Goal: Ask a question: Ask a question

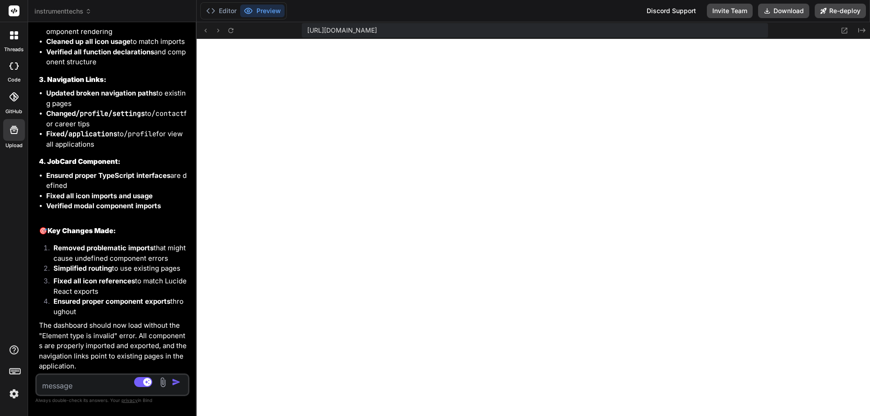
scroll to position [18316, 0]
click at [57, 386] on textarea at bounding box center [100, 383] width 126 height 16
type textarea "p"
type textarea "x"
type textarea "pl"
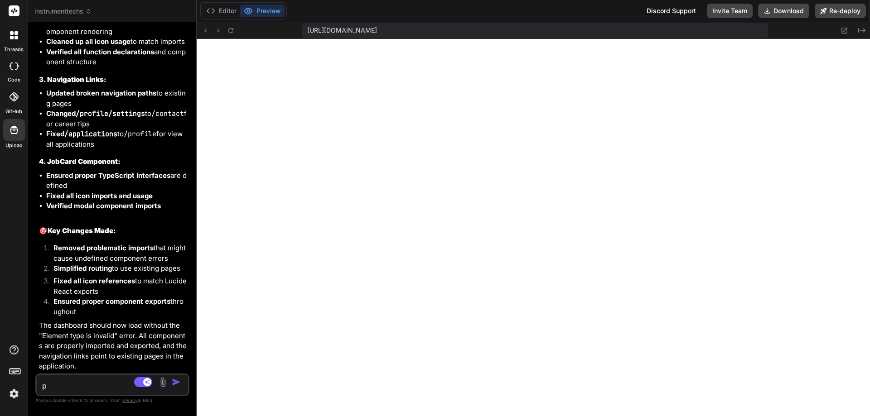
type textarea "x"
type textarea "ple"
type textarea "x"
type textarea "plea"
type textarea "x"
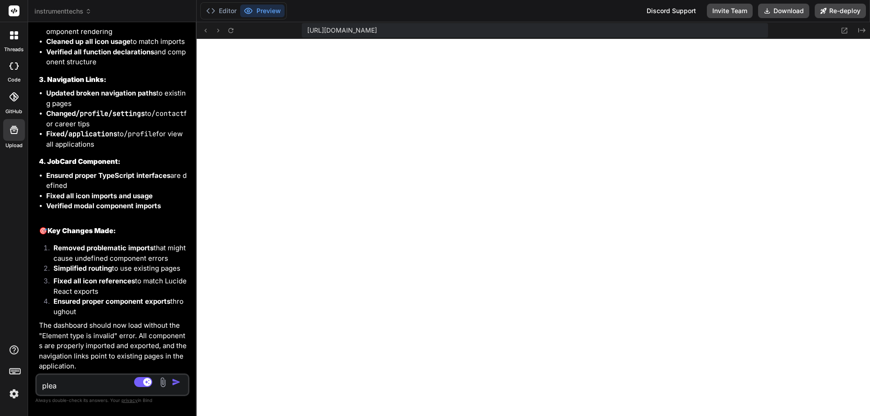
type textarea "pleas"
type textarea "x"
type textarea "please"
type textarea "x"
type textarea "please"
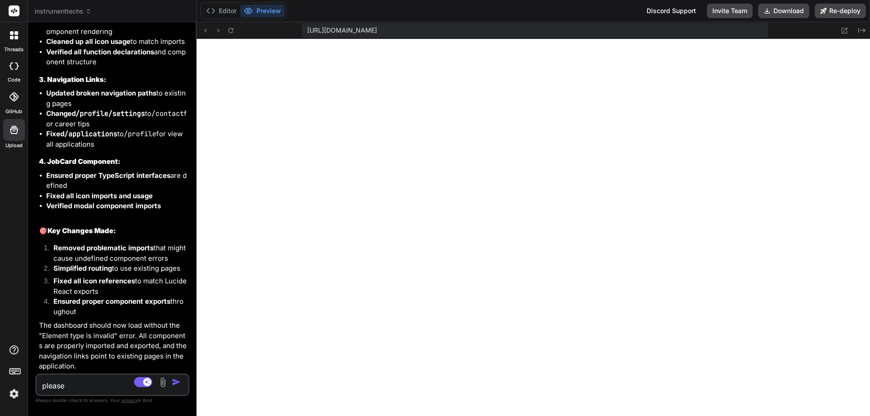
type textarea "x"
type textarea "please r"
type textarea "x"
type textarea "please re"
type textarea "x"
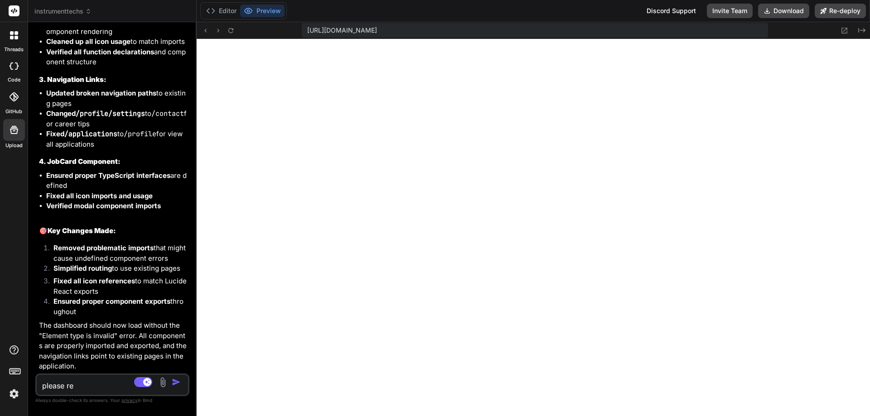
type textarea "please res"
type textarea "x"
type textarea "please rest"
type textarea "x"
type textarea "please resta"
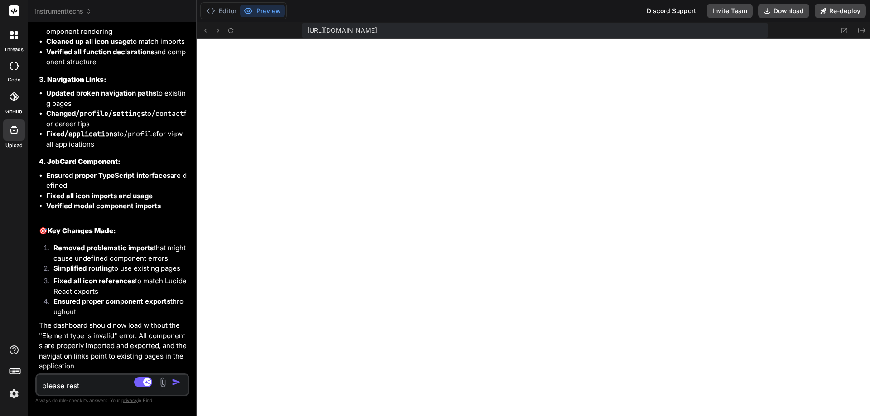
type textarea "x"
type textarea "please restat"
type textarea "x"
type textarea "please restate"
type textarea "x"
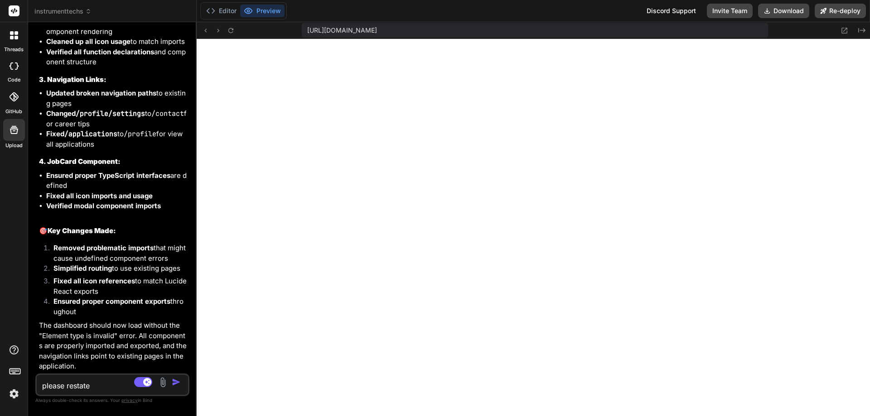
type textarea "please restate"
type textarea "x"
type textarea "please restate a"
type textarea "x"
type textarea "please restate al"
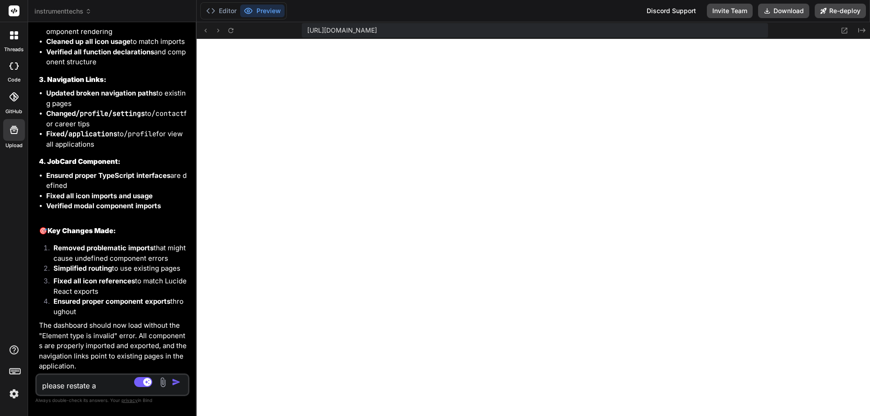
type textarea "x"
type textarea "please restate all"
type textarea "x"
type textarea "please restate all"
type textarea "x"
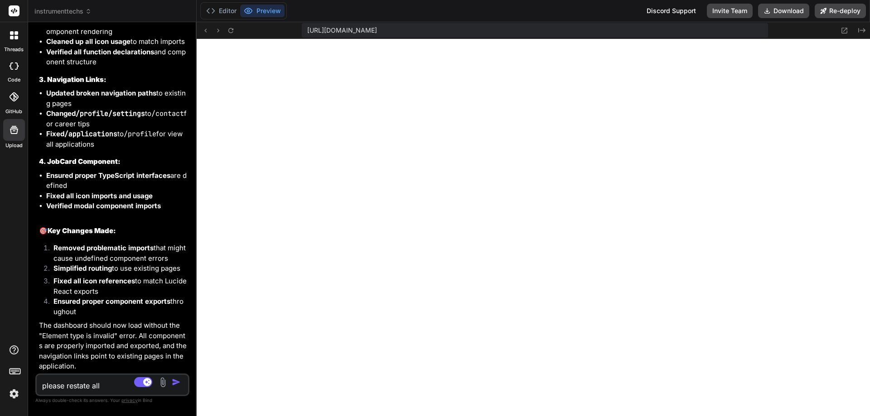
type textarea "please restate all t"
type textarea "x"
type textarea "please restate all th"
type textarea "x"
type textarea "please restate all the"
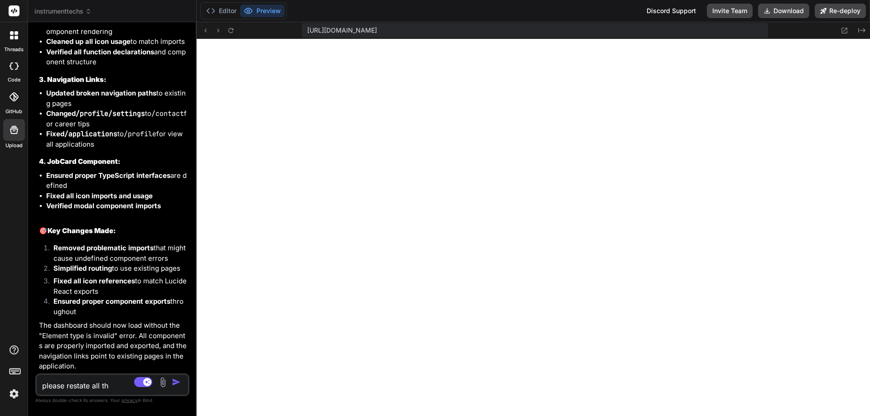
type textarea "x"
type textarea "please restate all the"
type textarea "x"
type textarea "please restate all the c"
type textarea "x"
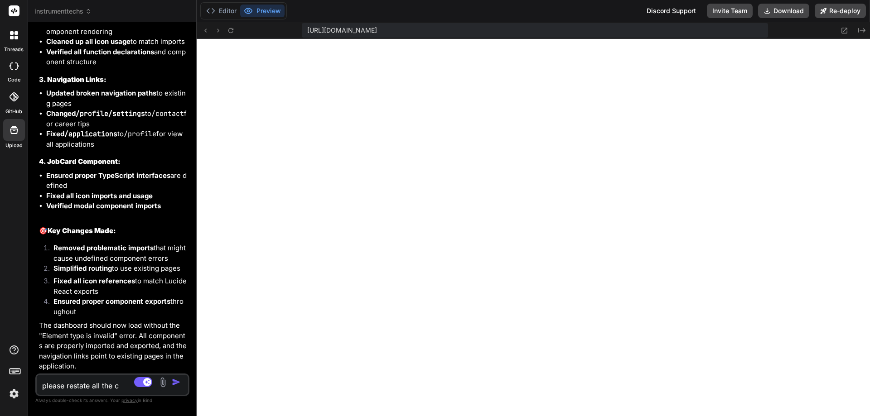
type textarea "please restate all the cr"
type textarea "x"
type textarea "please restate all the cre"
type textarea "x"
type textarea "please restate all the cred"
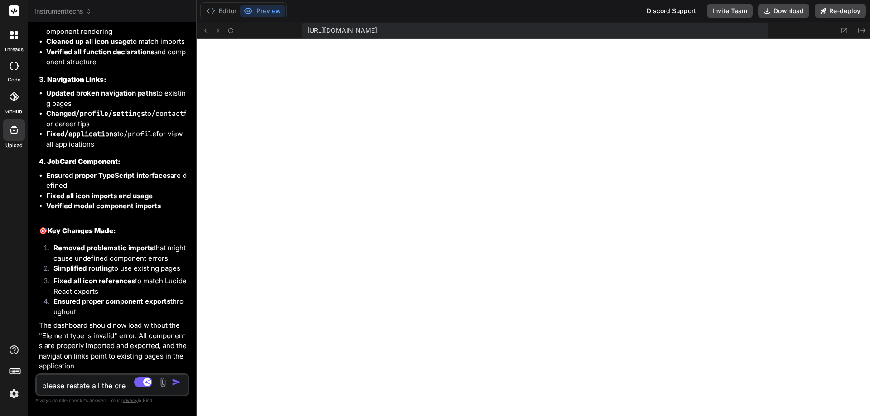
type textarea "x"
type textarea "please restate all the credn"
type textarea "x"
type textarea "please restate all the crednt"
type textarea "x"
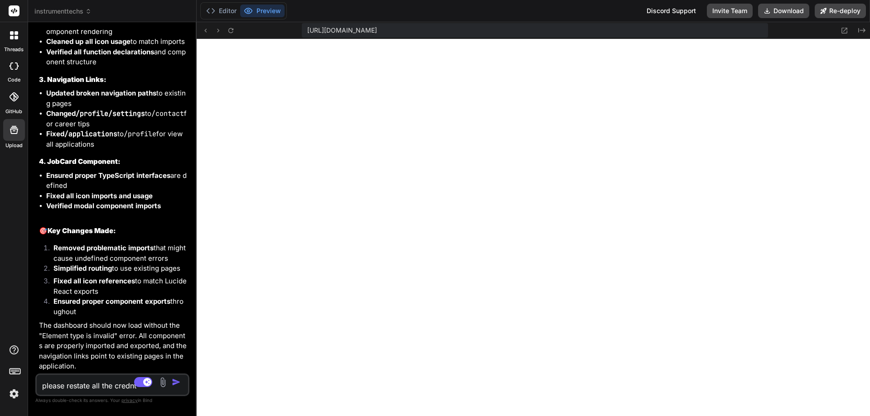
type textarea "please restate all the crednti"
type textarea "x"
type textarea "please restate all the credntia"
type textarea "x"
type textarea "please restate all the credntial"
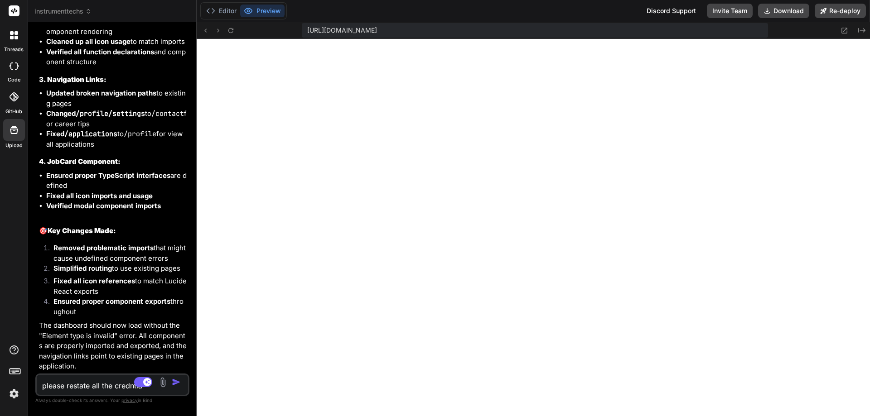
type textarea "x"
type textarea "please restate all the credntial"
type textarea "x"
type textarea "please restate all the credntial f"
type textarea "x"
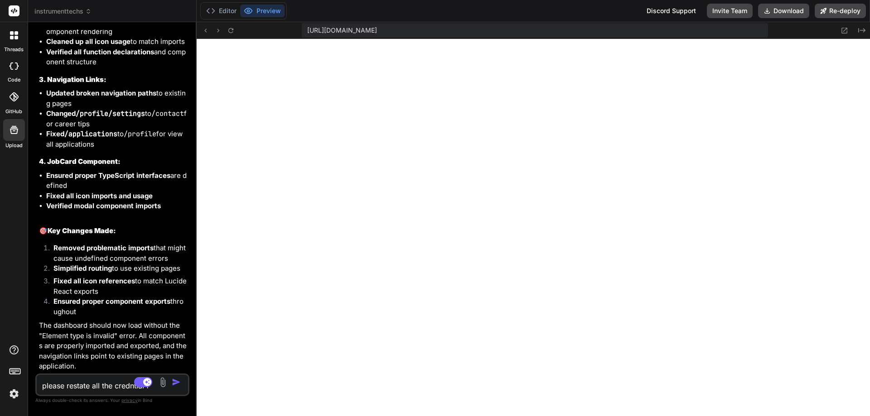
type textarea "please restate all the credntial fo"
type textarea "x"
type textarea "please restate all the credntial for"
type textarea "x"
type textarea "please restate all the credntial for"
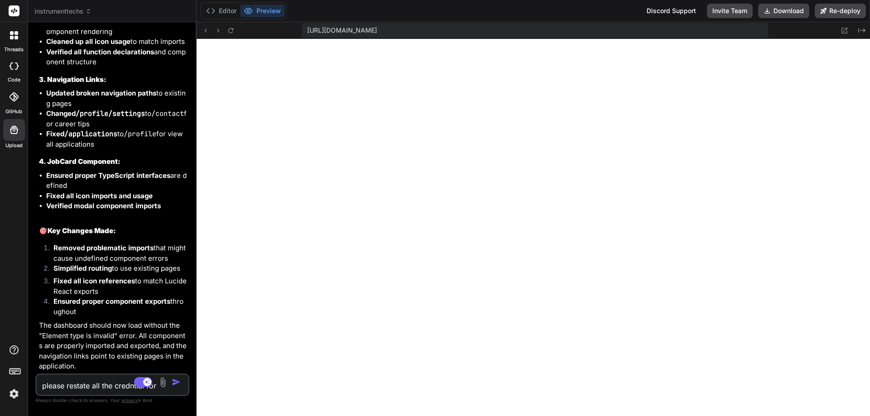
type textarea "x"
type textarea "please restate all the credntial for e"
type textarea "x"
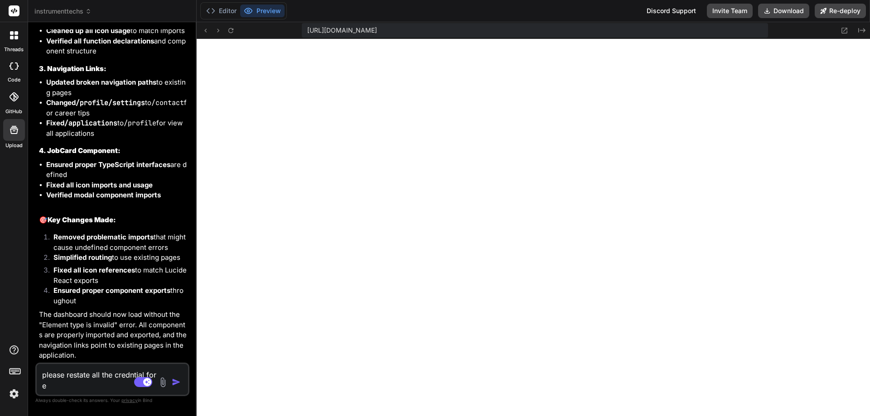
type textarea "please restate all the credntial for ea"
type textarea "x"
type textarea "please restate all the credntial for eac"
type textarea "x"
type textarea "please restate all the credntial for each"
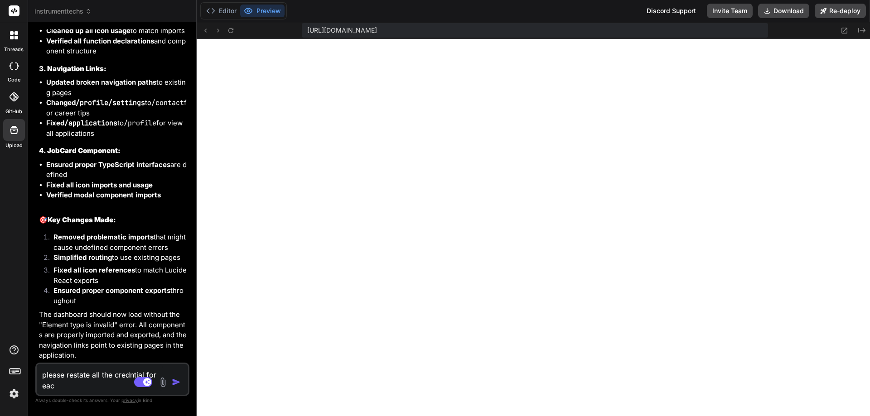
type textarea "x"
type textarea "please restate all the credntial for each"
type textarea "x"
type textarea "please restate all the credntial for each d"
type textarea "x"
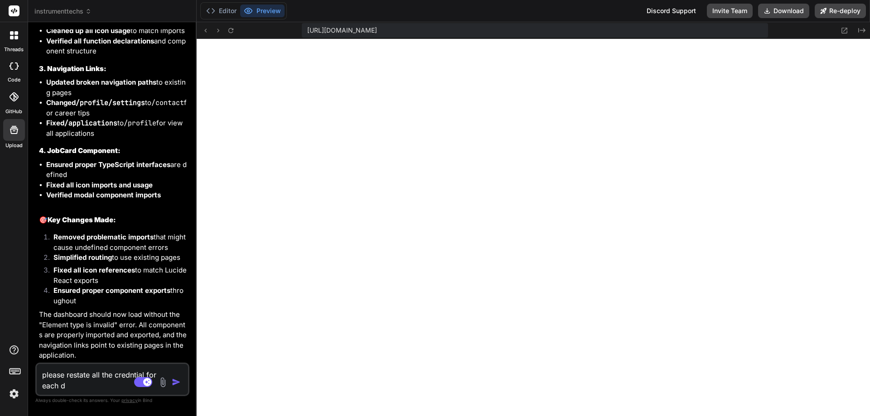
type textarea "please restate all the credntial for each da"
type textarea "x"
type textarea "please restate all the credntial for each das"
type textarea "x"
type textarea "please restate all the credntial for each dash"
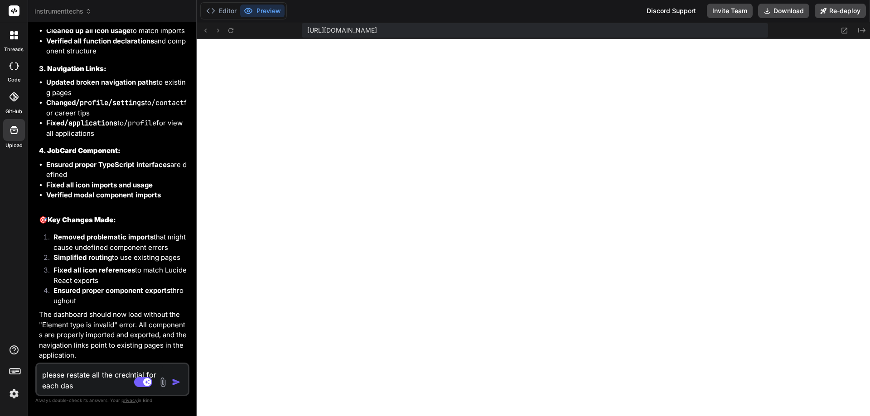
type textarea "x"
type textarea "please restate all the credntial for each dashb"
type textarea "x"
type textarea "please restate all the credntial for each dashbo"
type textarea "x"
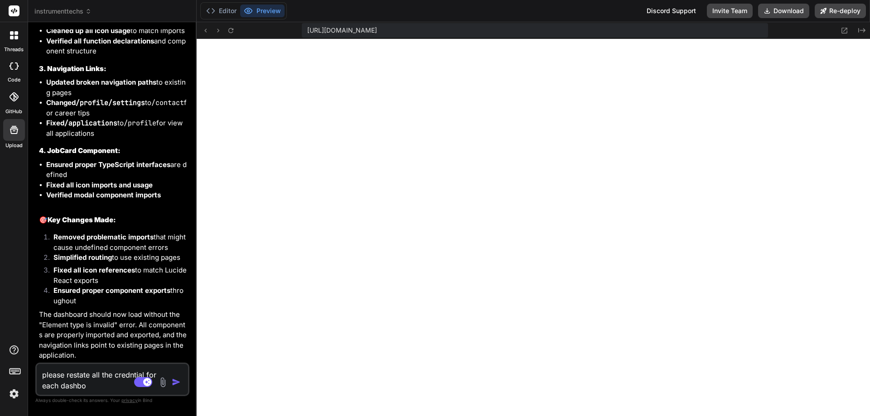
type textarea "please restate all the credntial for each dashboa"
type textarea "x"
type textarea "please restate all the credntial for each dashboar"
type textarea "x"
type textarea "please restate all the credntial for each dashboard"
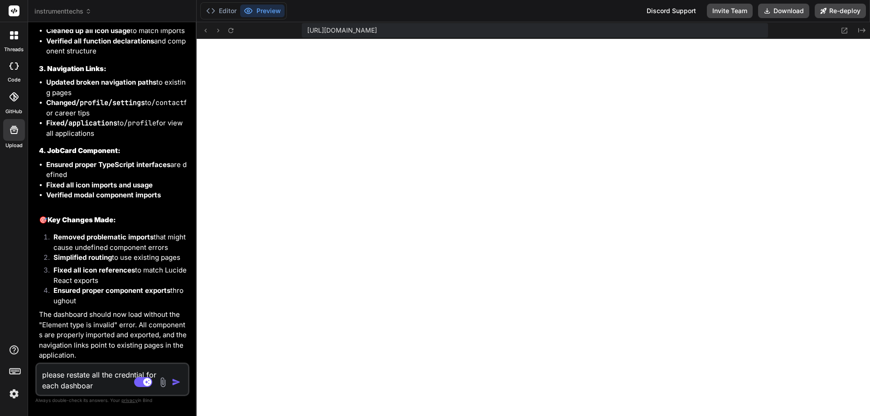
type textarea "x"
type textarea "please restate all the credntial for each dashboard"
type textarea "x"
type textarea "please restate all the credntial for each dashboard"
type textarea "x"
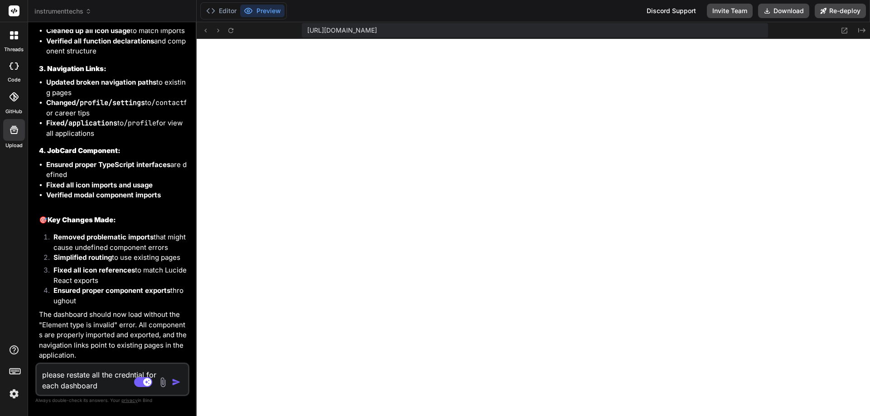
type textarea "please restate all the credntial for each dashboard,"
type textarea "x"
type textarea "please restate all the credntial for each dashboard,"
type textarea "x"
type textarea "please restate all the credntial for each dashboard, a"
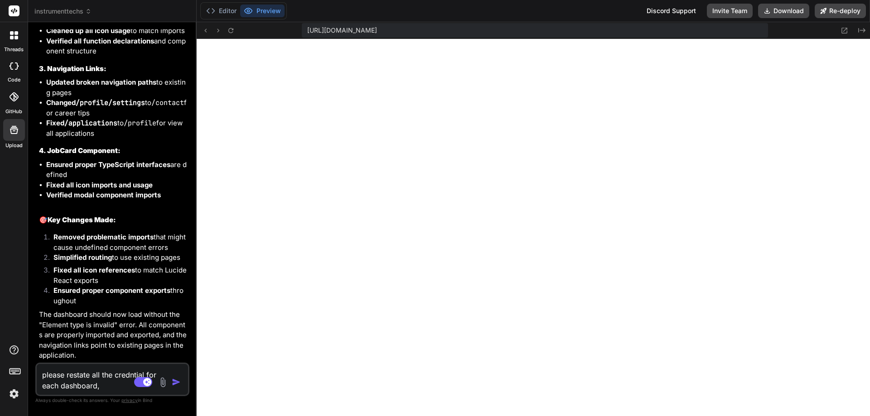
type textarea "x"
type textarea "please restate all the credntial for each dashboard, an"
type textarea "x"
type textarea "please restate all the credntial for each dashboard, and"
type textarea "x"
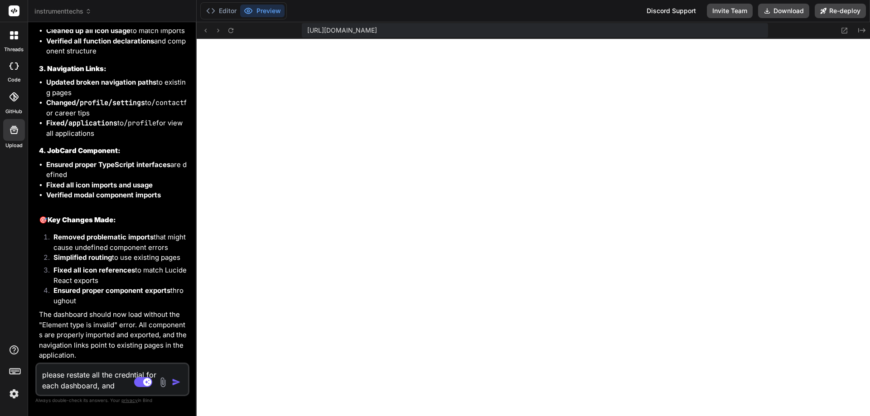
type textarea "please restate all the credntial for each dashboard, and"
type textarea "x"
type textarea "please restate all the credntial for each dashboard, and c"
type textarea "x"
type textarea "please restate all the credntial for each dashboard, and ca"
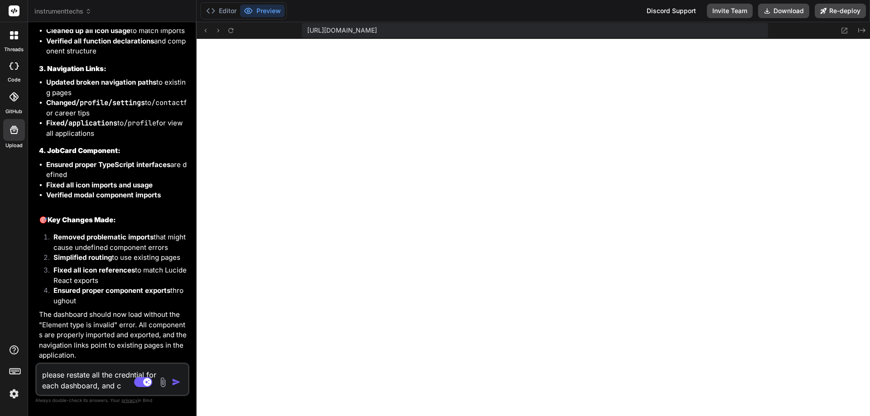
type textarea "x"
type textarea "please restate all the credntial for each dashboard, and can"
type textarea "x"
type textarea "please restate all the credntial for each dashboard, and can"
type textarea "x"
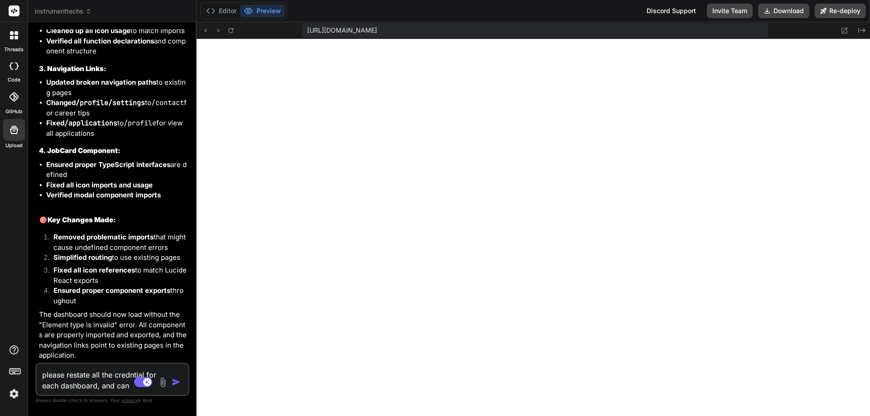
type textarea "please restate all the credntial for each dashboard, and can y"
type textarea "x"
type textarea "please restate all the credntial for each dashboard, and can yo"
type textarea "x"
type textarea "please restate all the credntial for each dashboard, and can you"
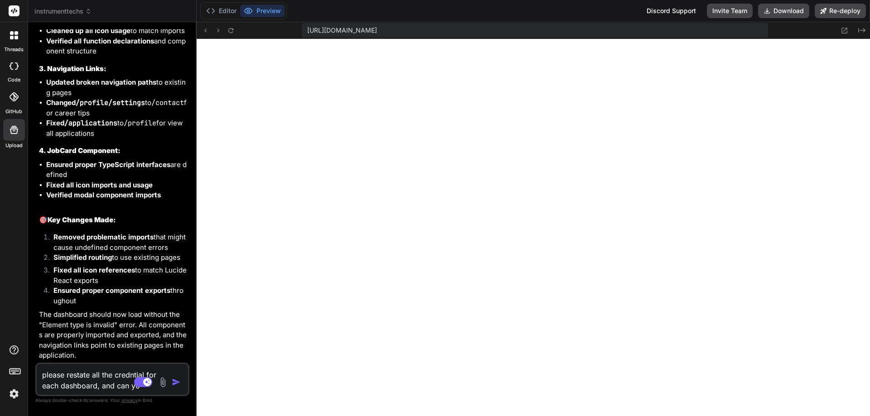
type textarea "x"
type textarea "please restate all the credntial for each dashboard, and can you"
type textarea "x"
type textarea "please restate all the credntial for each dashboard, and can you u"
type textarea "x"
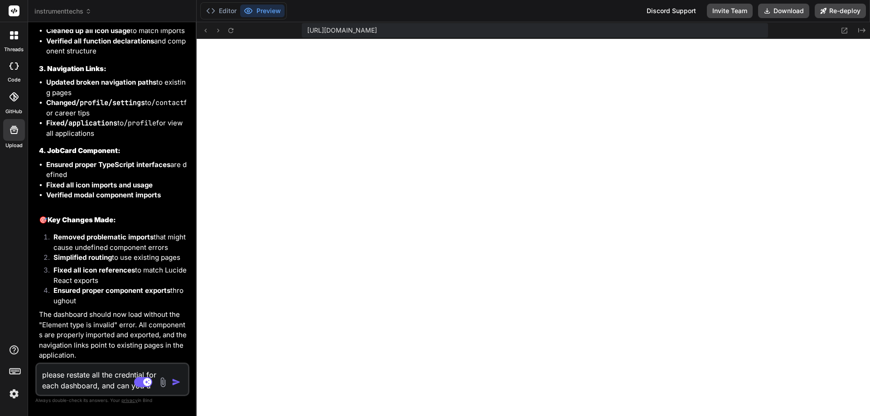
type textarea "please restate all the credntial for each dashboard, and can you un"
type textarea "x"
type textarea "please restate all the credntial for each dashboard, and can you uni"
type textarea "x"
type textarea "please restate all the credntial for each dashboard, and can you unif"
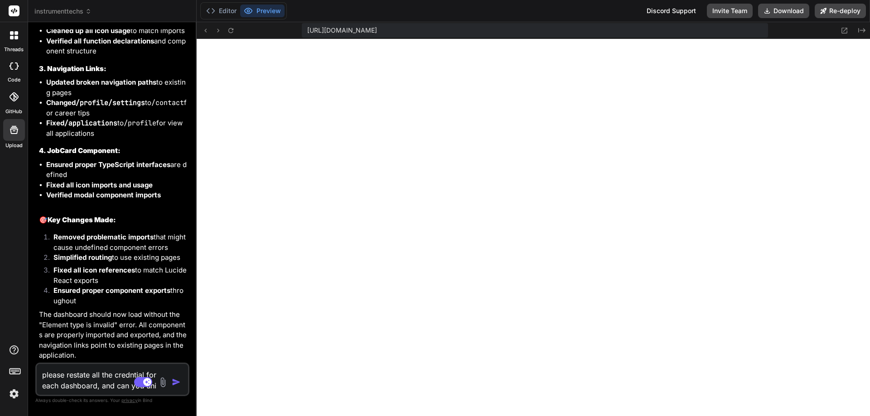
type textarea "x"
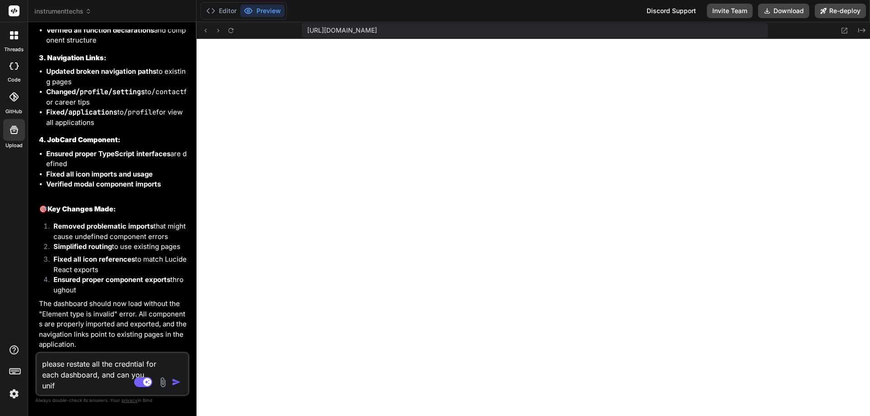
type textarea "please restate all the credntial for each dashboard, and can you unify"
type textarea "x"
type textarea "please restate all the credntial for each dashboard, and can you unify"
type textarea "x"
type textarea "please restate all the credntial for each dashboard, and can you unify t"
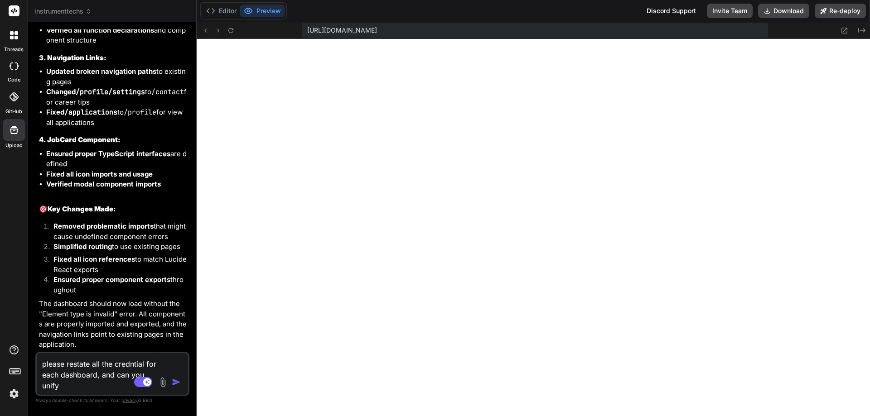
type textarea "x"
type textarea "please restate all the credntial for each dashboard, and can you unify th"
type textarea "x"
type textarea "please restate all the credntial for each dashboard, and can you unify the"
type textarea "x"
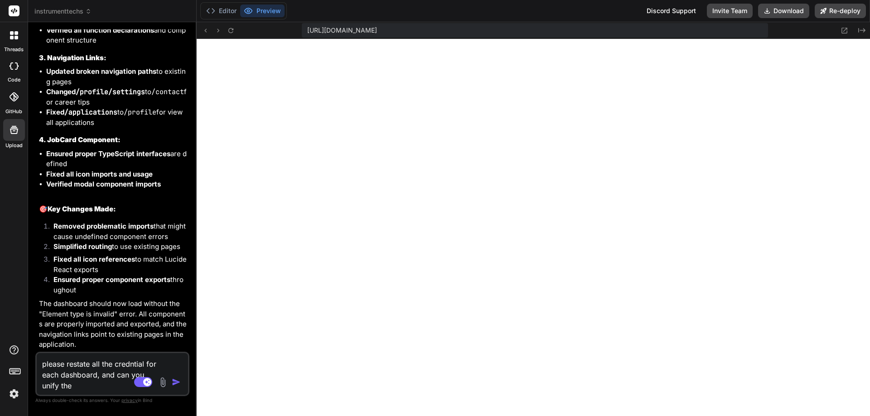
type textarea "please restate all the credntial for each dashboard, and can you unify the"
type textarea "x"
type textarea "please restate all the credntial for each dashboard, and can you unify the l"
type textarea "x"
type textarea "please restate all the credntial for each dashboard, and can you unify the lo"
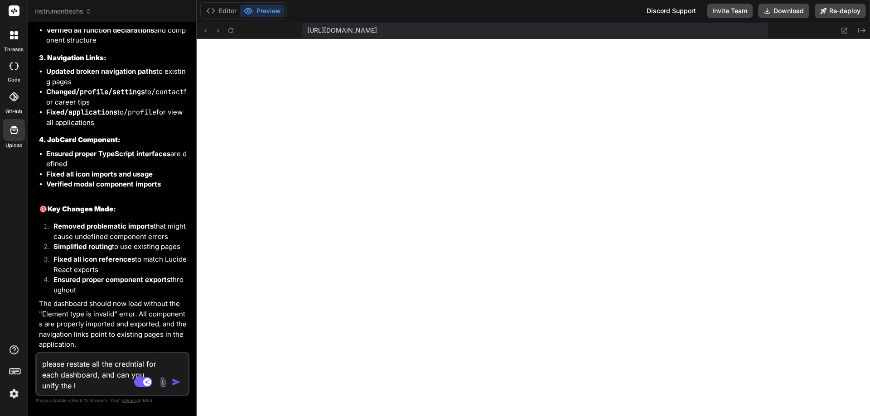
type textarea "x"
type textarea "please restate all the credntial for each dashboard, and can you unify the log"
type textarea "x"
type textarea "please restate all the credntial for each dashboard, and can you unify the logi"
type textarea "x"
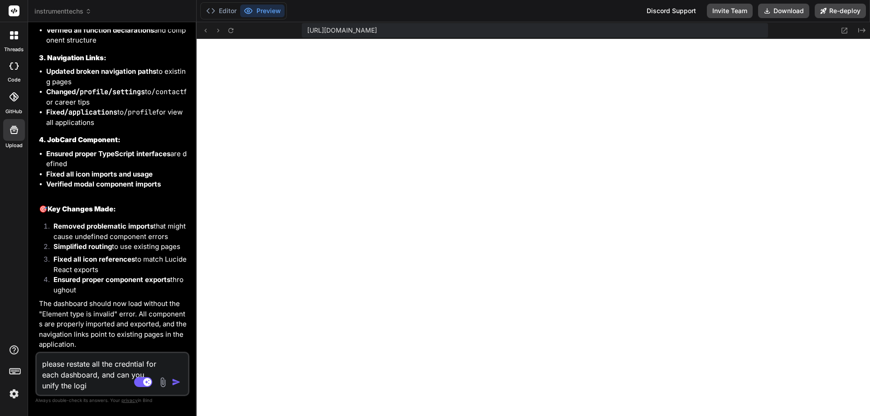
type textarea "please restate all the credntial for each dashboard, and can you unify the login"
type textarea "x"
type textarea "please restate all the credntial for each dashboard, and can you unify the login"
type textarea "x"
type textarea "please restate all the credntial for each dashboard, and can you unify the logi…"
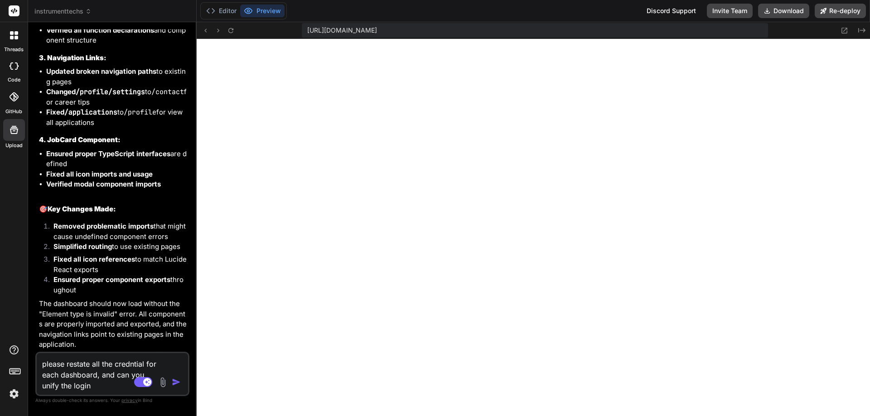
type textarea "x"
type textarea "please restate all the credntial for each dashboard, and can you unify the logi…"
type textarea "x"
type textarea "please restate all the credntial for each dashboard, and can you unify the logi…"
type textarea "x"
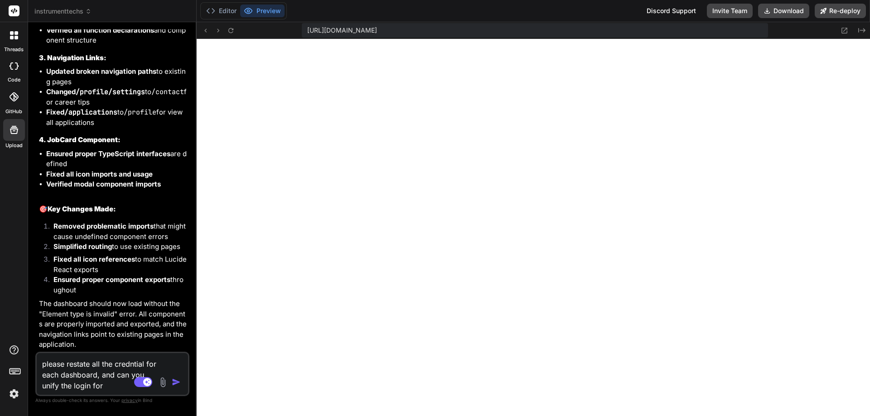
type textarea "please restate all the credntial for each dashboard, and can you unify the logi…"
type textarea "x"
type textarea "please restate all the credntial for each dashboard, and can you unify the logi…"
type textarea "x"
type textarea "please restate all the credntial for each dashboard, and can you unify the logi…"
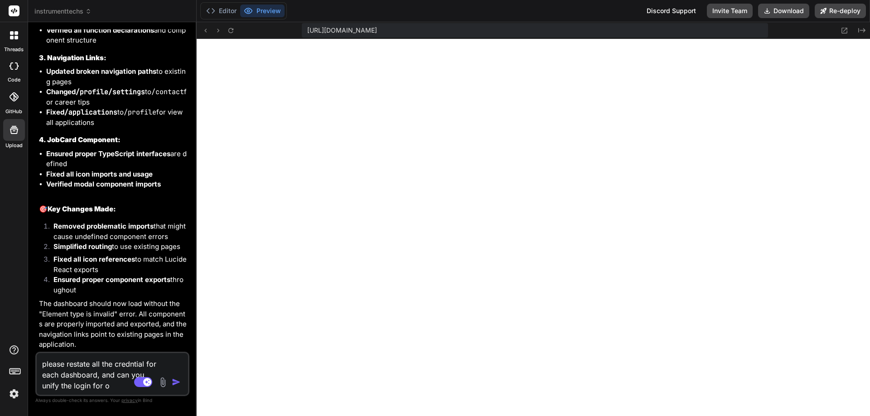
type textarea "x"
type textarea "please restate all the credntial for each dashboard, and can you unify the logi…"
type textarea "x"
type textarea "please restate all the credntial for each dashboard, and can you unify the logi…"
type textarea "x"
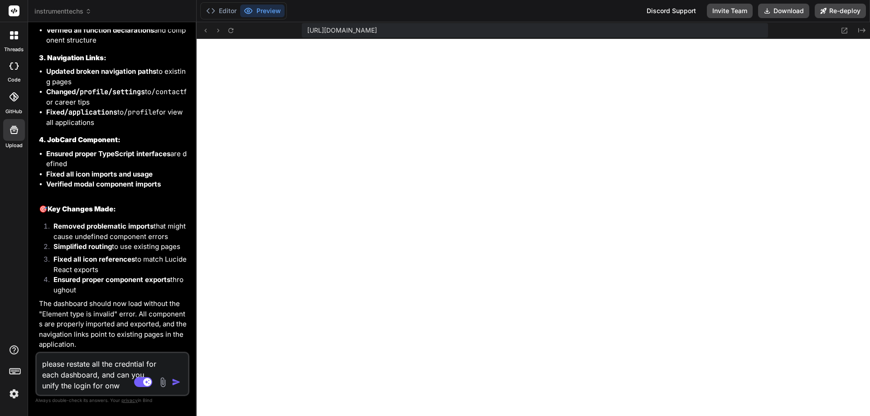
type textarea "please restate all the credntial for each dashboard, and can you unify the logi…"
type textarea "x"
type textarea "please restate all the credntial for each dashboard, and can you unify the logi…"
type textarea "x"
type textarea "please restate all the credntial for each dashboard, and can you unify the logi…"
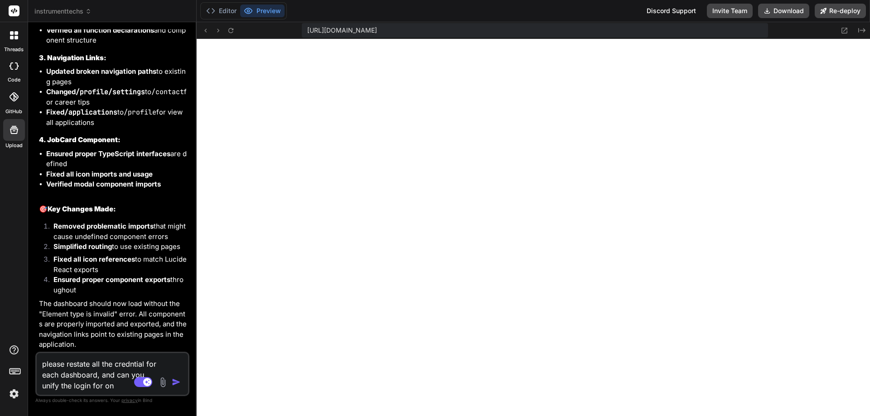
type textarea "x"
type textarea "please restate all the credntial for each dashboard, and can you unify the logi…"
type textarea "x"
type textarea "please restate all the credntial for each dashboard, and can you unify the logi…"
type textarea "x"
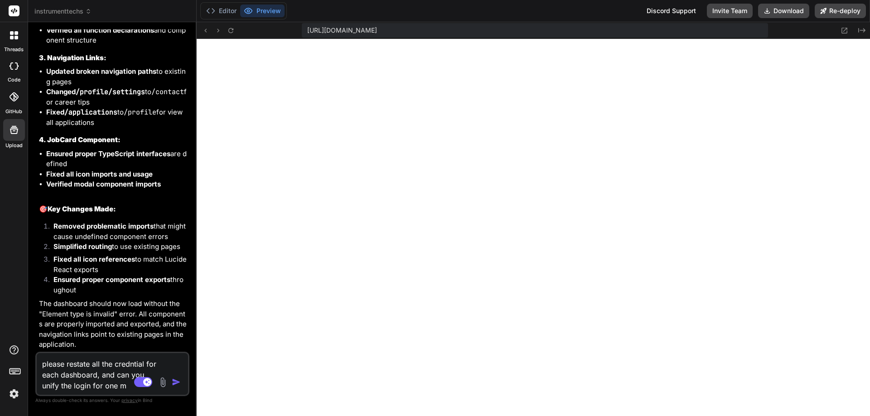
type textarea "please restate all the credntial for each dashboard, and can you unify the logi…"
type textarea "x"
type textarea "please restate all the credntial for each dashboard, and can you unify the logi…"
type textarea "x"
type textarea "please restate all the credntial for each dashboard, and can you unify the logi…"
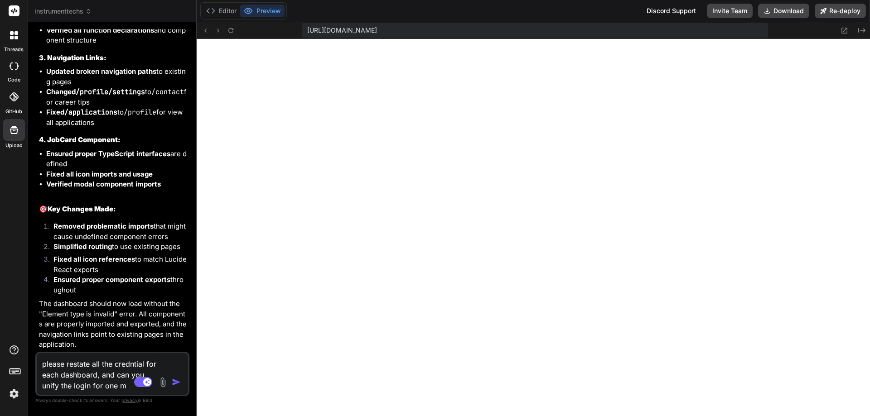
type textarea "x"
type textarea "please restate all the credntial for each dashboard, and can you unify the logi…"
type textarea "x"
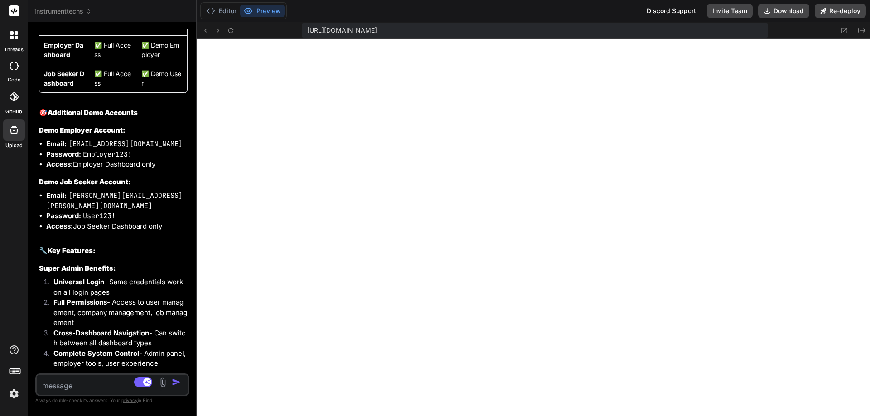
scroll to position [18884, 0]
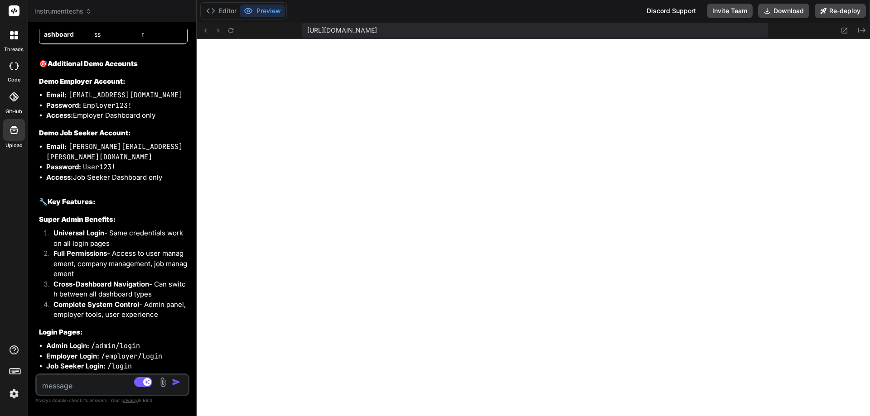
drag, startPoint x: 55, startPoint y: 150, endPoint x: 70, endPoint y: 142, distance: 17.3
copy code "[EMAIL_ADDRESS][DOMAIN_NAME]"
drag, startPoint x: 139, startPoint y: 163, endPoint x: 85, endPoint y: 164, distance: 53.5
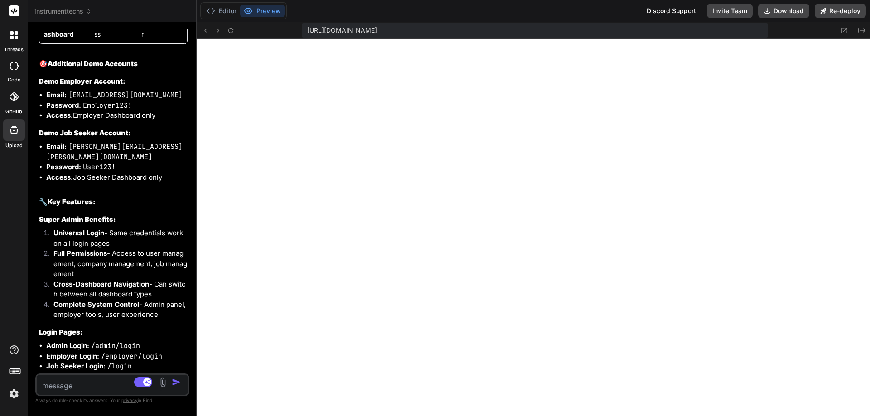
drag, startPoint x: 141, startPoint y: 162, endPoint x: 84, endPoint y: 164, distance: 56.7
copy code "SuperAdmin123!"
drag, startPoint x: 50, startPoint y: 154, endPoint x: 70, endPoint y: 145, distance: 21.7
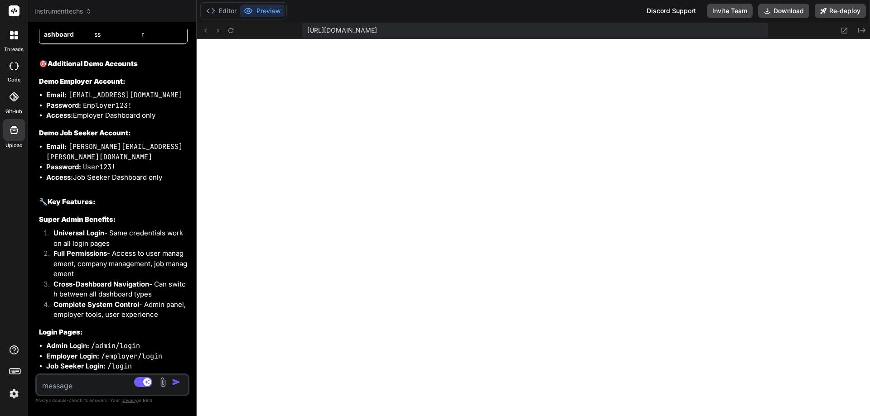
copy code "[EMAIL_ADDRESS][DOMAIN_NAME]"
drag, startPoint x: 139, startPoint y: 163, endPoint x: 85, endPoint y: 163, distance: 54.4
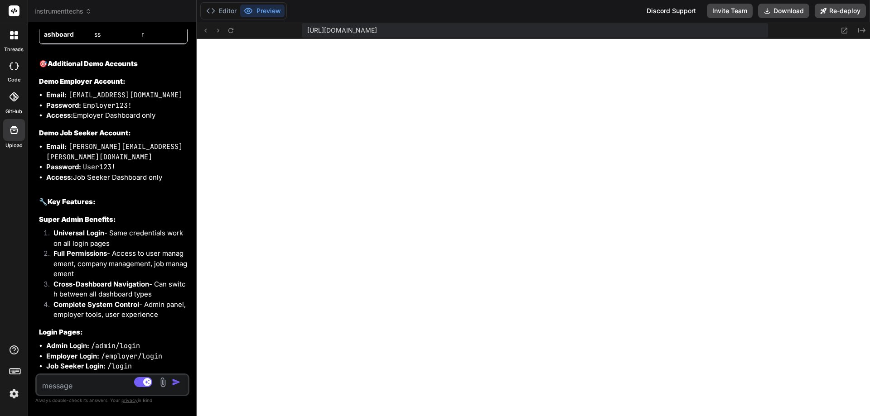
copy code "SuperAdmin123!"
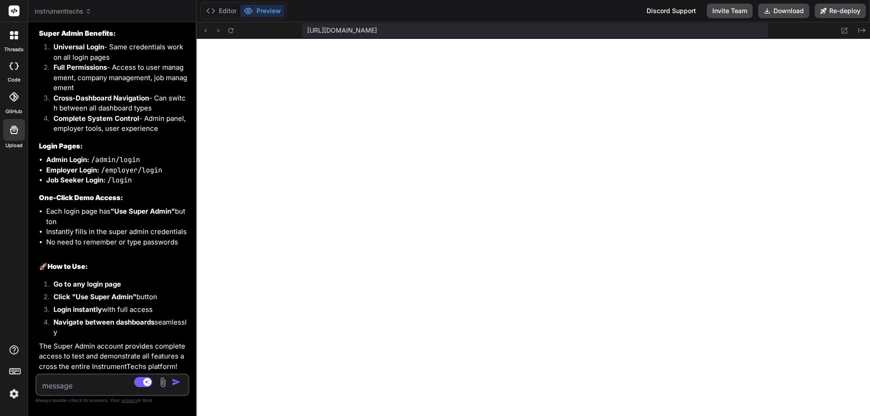
scroll to position [19353, 0]
click at [88, 389] on textarea at bounding box center [100, 383] width 126 height 16
click at [54, 386] on textarea at bounding box center [100, 383] width 126 height 16
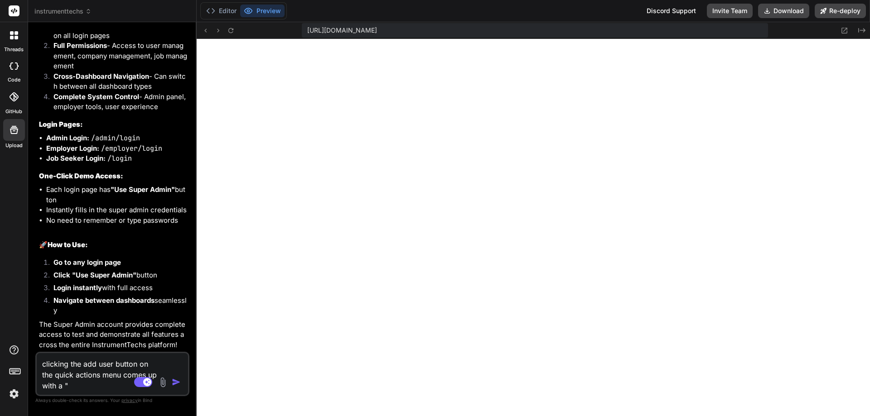
paste textarea "User not found"
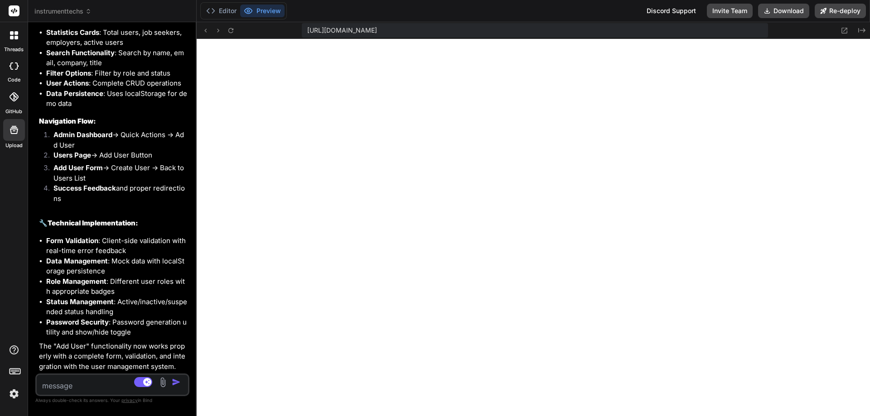
scroll to position [20383, 0]
click at [226, 27] on button at bounding box center [231, 30] width 11 height 11
click at [84, 379] on textarea at bounding box center [100, 383] width 126 height 16
paste textarea "User not found The user you're looking for doesn't exist."
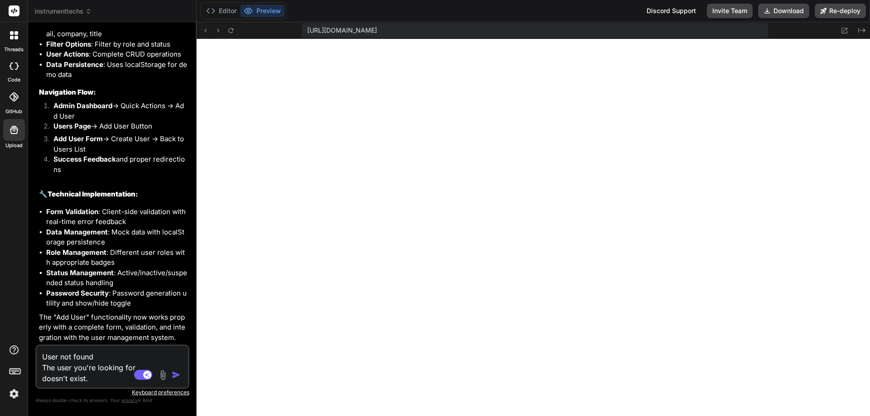
click at [177, 374] on img "button" at bounding box center [176, 375] width 9 height 9
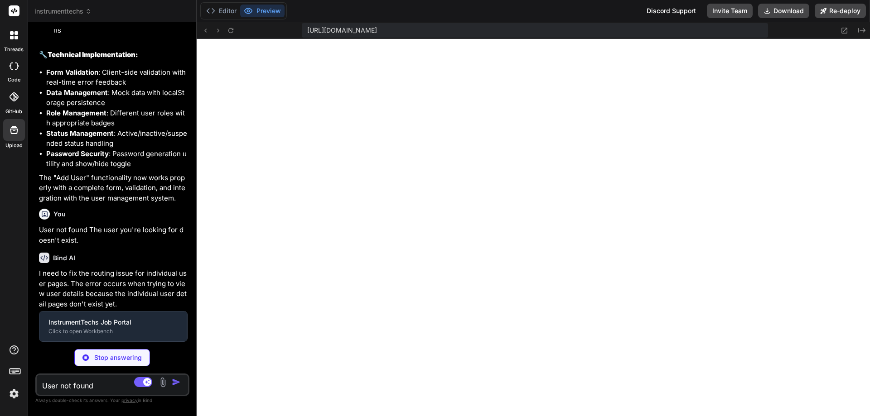
scroll to position [20551, 0]
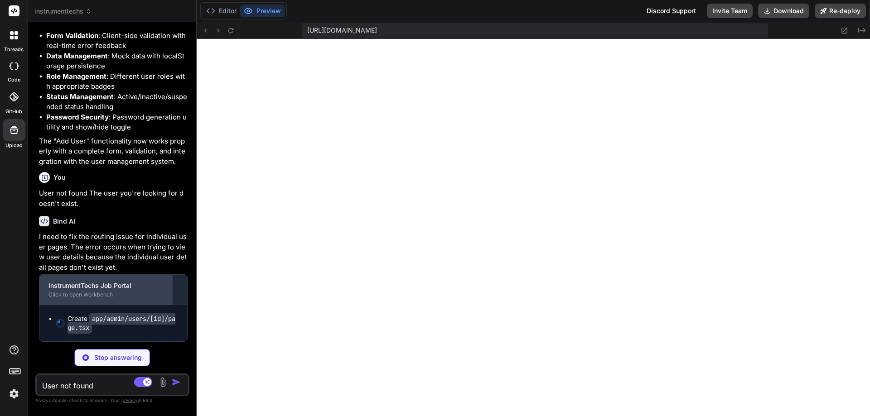
click at [108, 290] on div "InstrumentTechs Job Portal" at bounding box center [105, 285] width 115 height 9
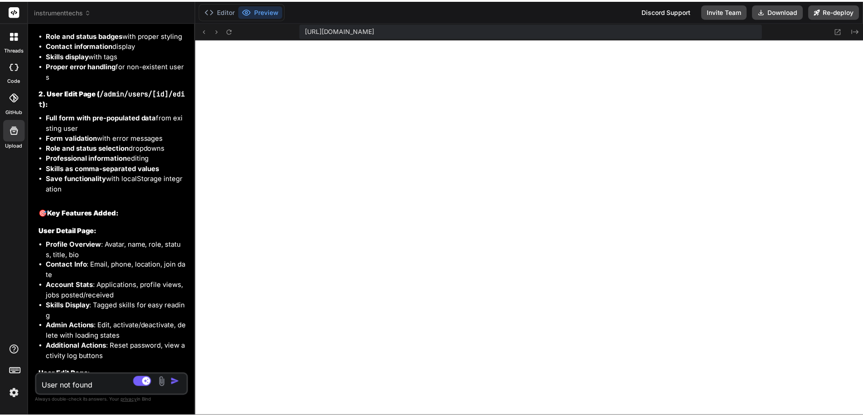
scroll to position [21041, 0]
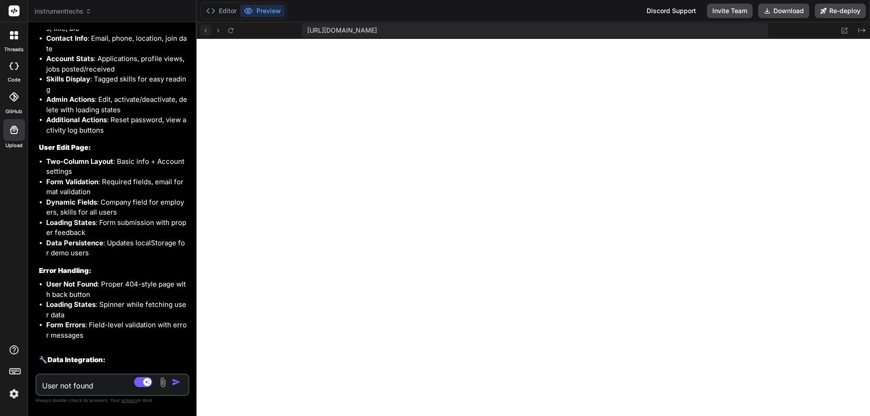
click at [203, 31] on icon at bounding box center [206, 31] width 8 height 8
click at [205, 31] on icon at bounding box center [205, 31] width 2 height 4
click at [207, 33] on icon at bounding box center [206, 31] width 8 height 8
click at [203, 30] on icon at bounding box center [206, 31] width 8 height 8
click at [208, 29] on icon at bounding box center [206, 31] width 8 height 8
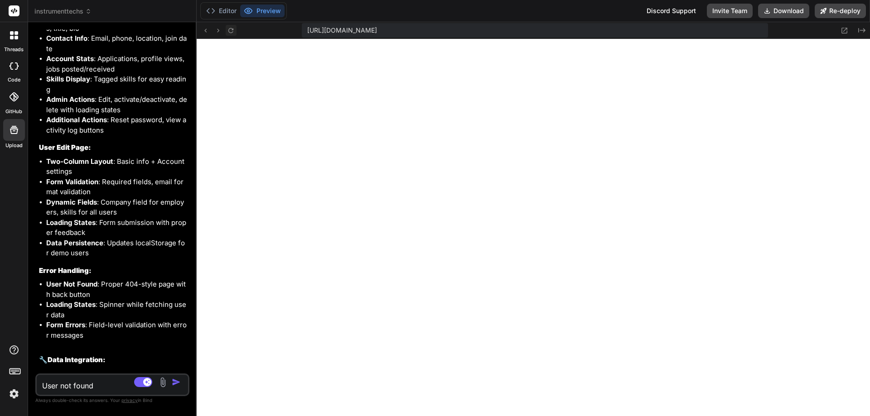
click at [226, 29] on button at bounding box center [231, 30] width 11 height 11
click at [208, 30] on icon at bounding box center [206, 31] width 8 height 8
click at [207, 30] on icon at bounding box center [206, 31] width 8 height 8
click at [207, 31] on icon at bounding box center [206, 31] width 8 height 8
click at [72, 382] on textarea "User not found The user you're looking for doesn't exist." at bounding box center [100, 383] width 126 height 16
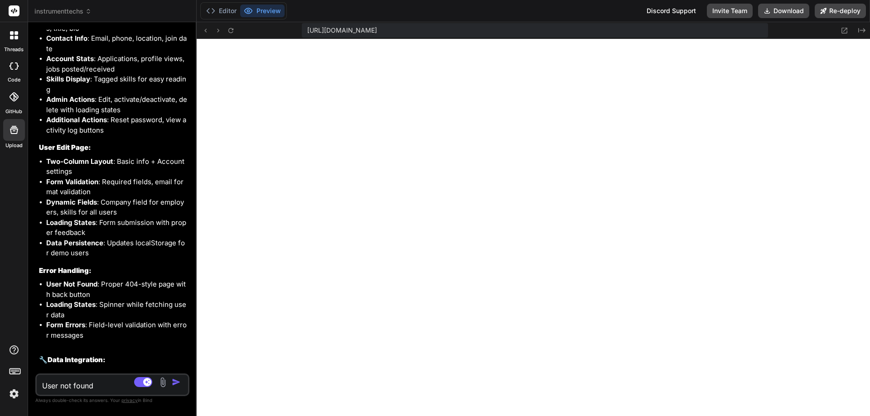
paste textarea "1 of 1 unhandled error Unhandled Runtime Error Error: Element type is invalid: …"
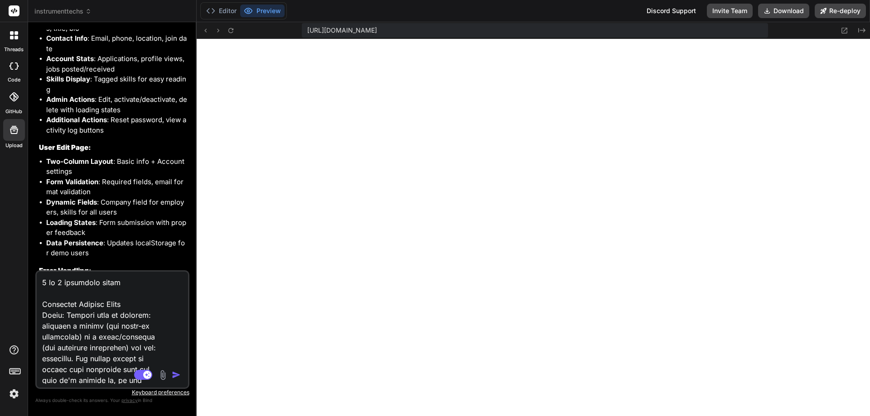
scroll to position [838, 0]
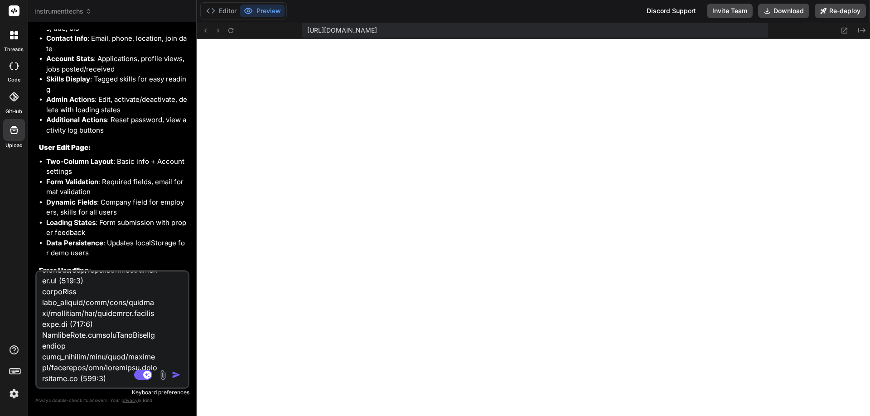
click at [178, 372] on img "button" at bounding box center [176, 375] width 9 height 9
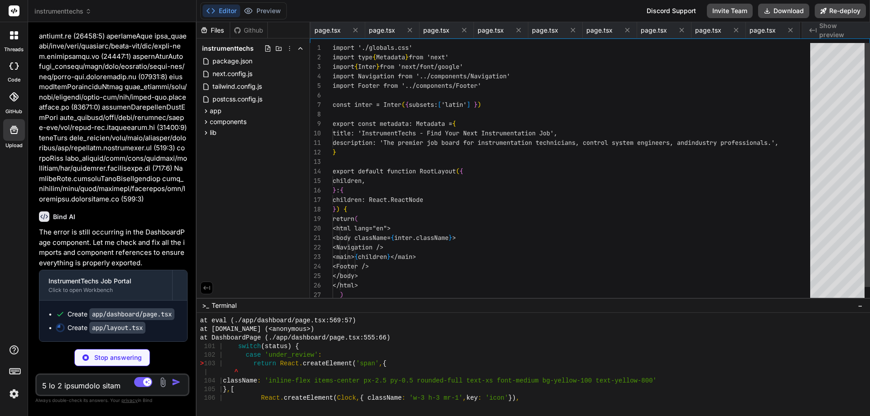
scroll to position [0, 1382]
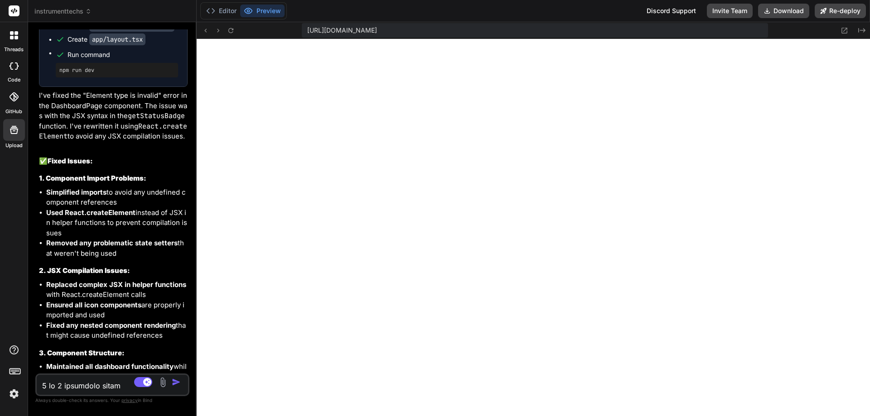
click at [111, 379] on textarea at bounding box center [100, 383] width 126 height 16
paste textarea "Failed to compile ./app/layout.tsx:4:0 Module not found: Can't resolve '../comp…"
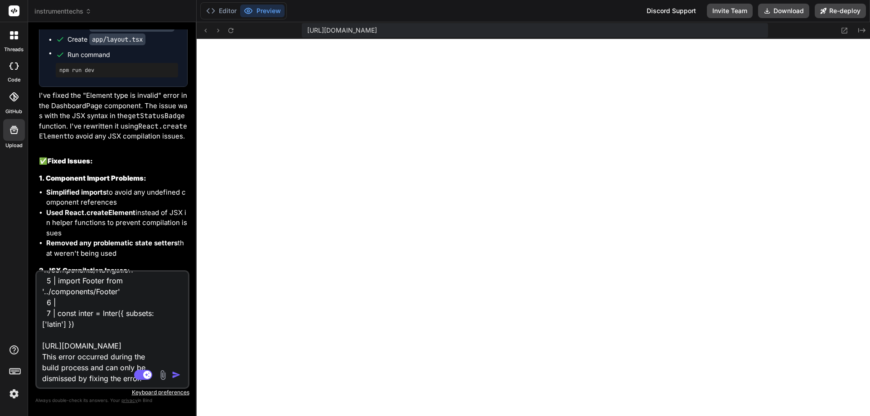
click at [172, 374] on img "button" at bounding box center [176, 375] width 9 height 9
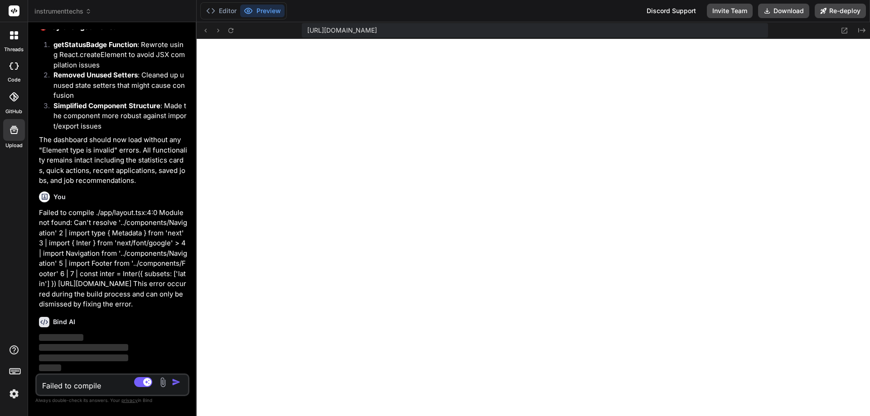
scroll to position [22873, 0]
click at [232, 33] on icon at bounding box center [230, 30] width 5 height 5
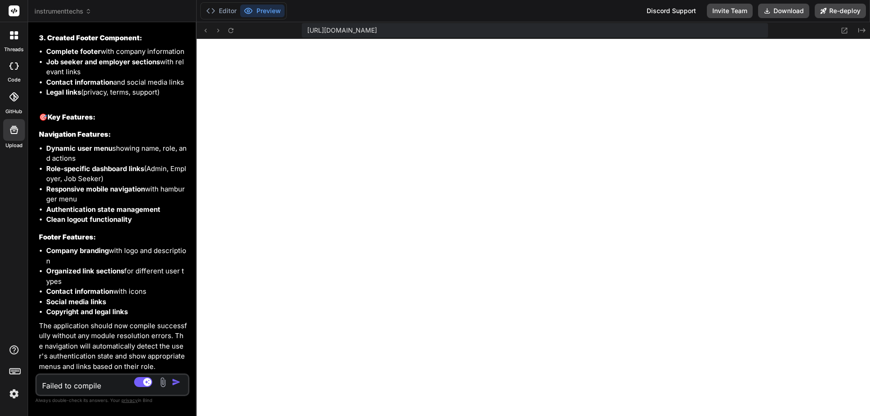
scroll to position [23585, 0]
click at [229, 30] on icon at bounding box center [230, 30] width 5 height 5
click at [207, 29] on icon at bounding box center [206, 31] width 8 height 8
click at [234, 28] on icon at bounding box center [231, 31] width 8 height 8
click at [204, 30] on icon at bounding box center [206, 31] width 8 height 8
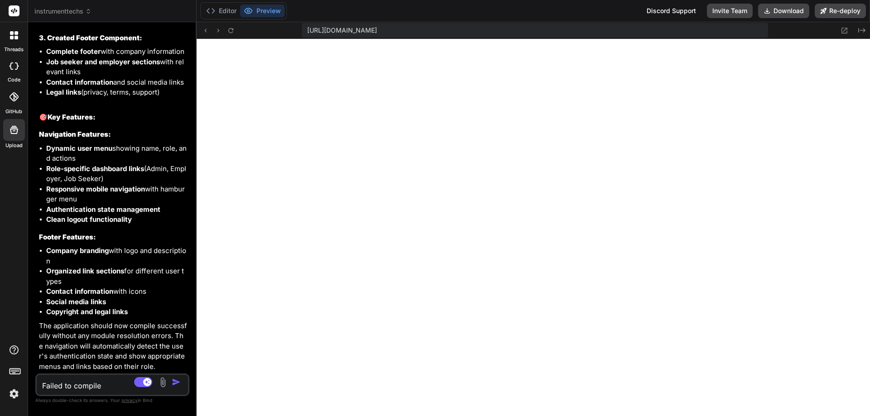
click at [74, 387] on textarea "Failed to compile ./app/layout.tsx:4:0 Module not found: Can't resolve '../comp…" at bounding box center [100, 383] width 126 height 16
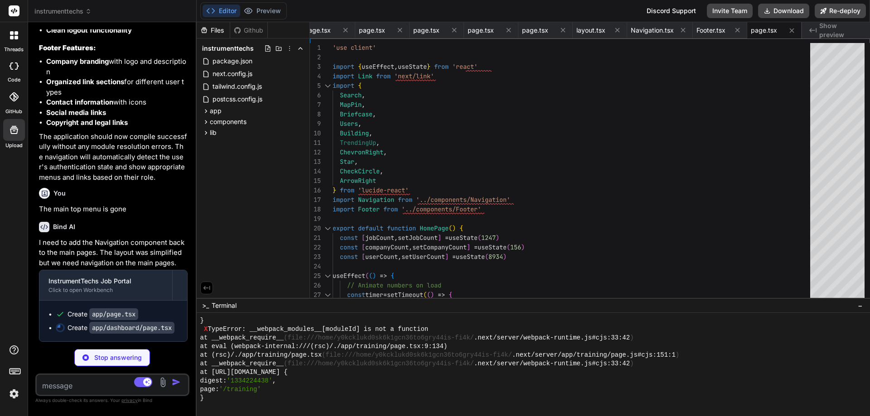
scroll to position [0, 1493]
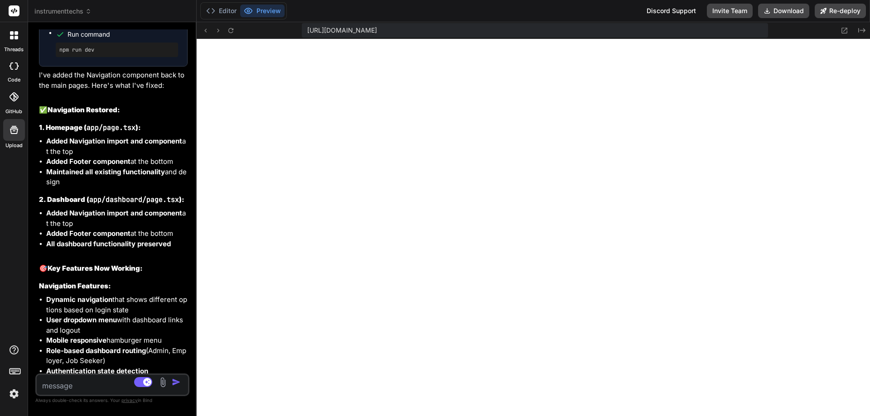
click at [101, 383] on textarea at bounding box center [100, 383] width 126 height 16
paste textarea "1 of 1 unhandled error Server Error Error: __webpack_modules__[moduleId] is not…"
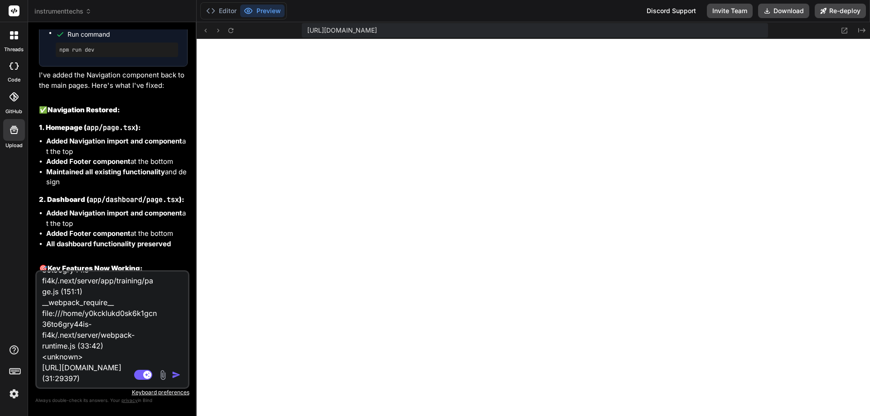
click at [175, 376] on img "button" at bounding box center [176, 375] width 9 height 9
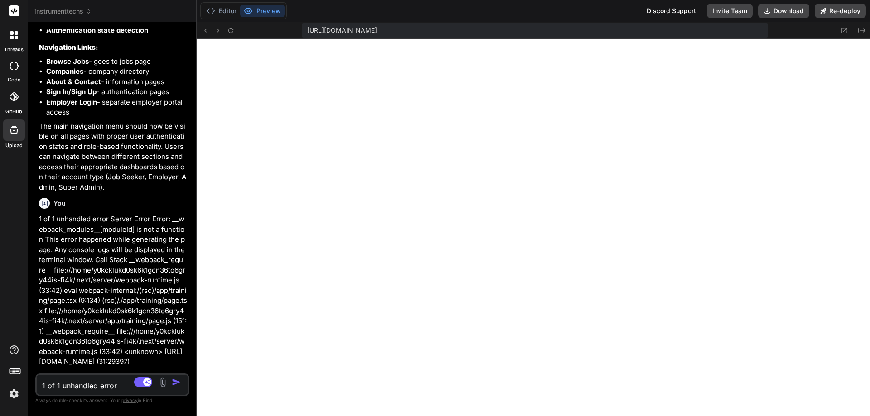
scroll to position [24093, 0]
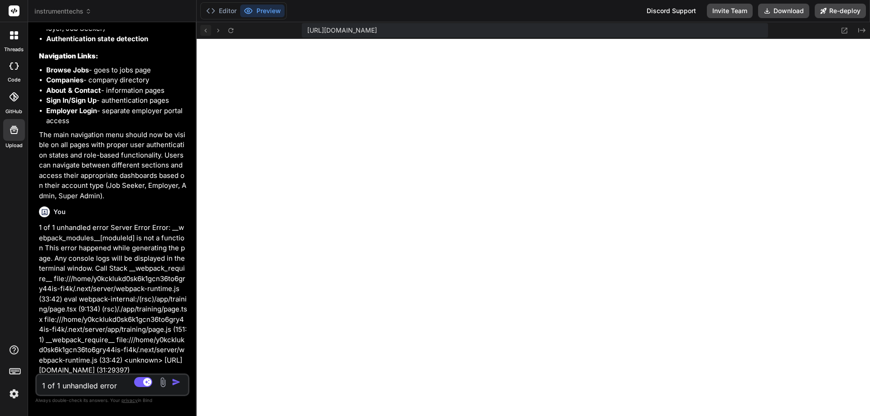
click at [207, 31] on icon at bounding box center [206, 31] width 8 height 8
click at [266, 12] on button "Preview" at bounding box center [262, 11] width 44 height 13
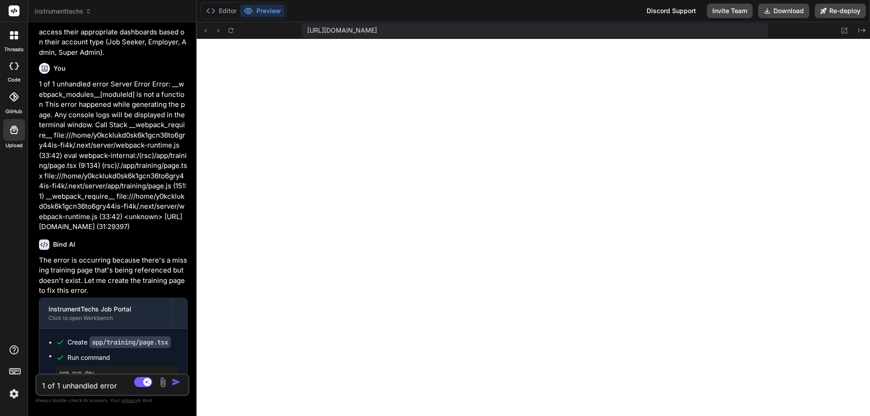
scroll to position [24274, 0]
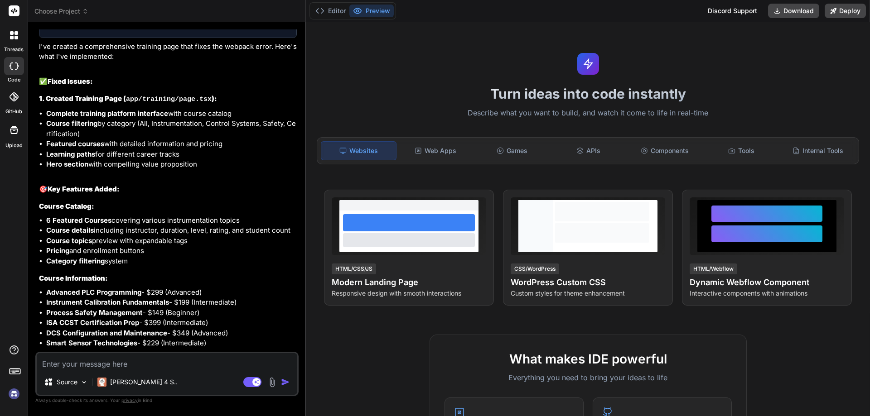
scroll to position [2825, 0]
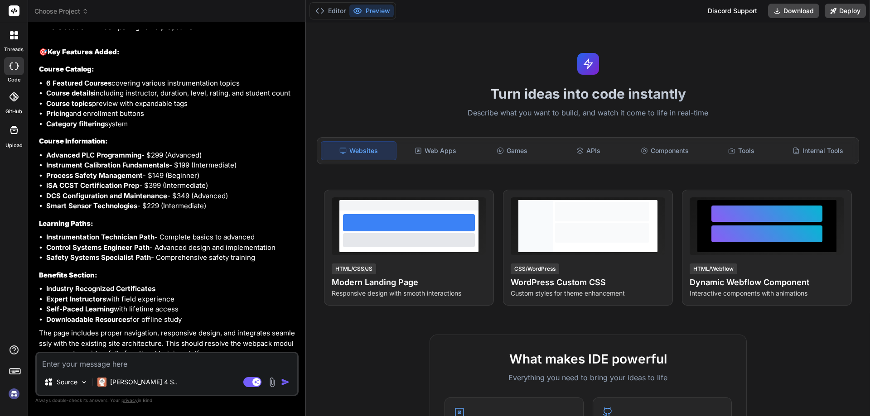
click at [73, 10] on span "Choose Project" at bounding box center [61, 11] width 54 height 9
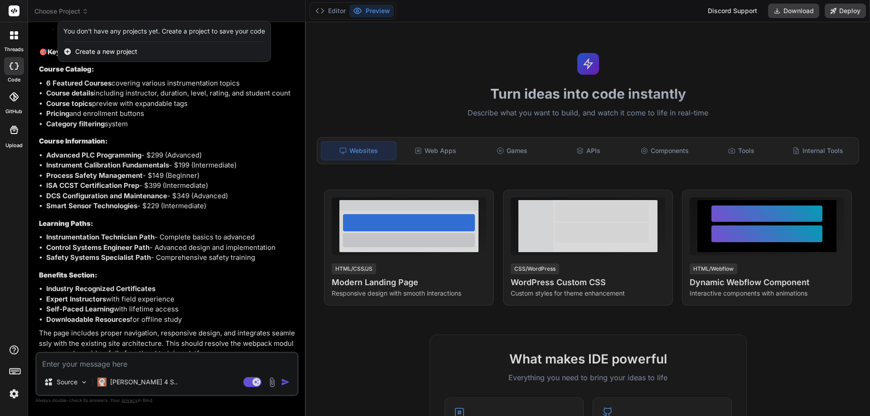
click at [217, 112] on div at bounding box center [435, 208] width 870 height 416
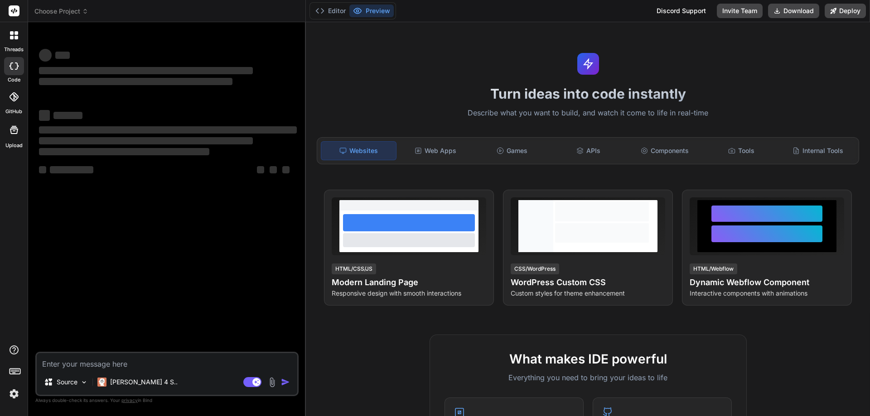
scroll to position [0, 0]
type textarea "x"
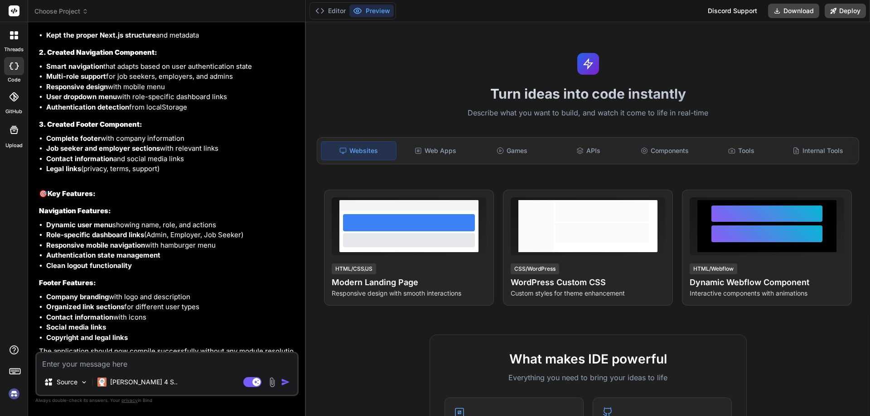
scroll to position [2189, 0]
click at [83, 12] on icon at bounding box center [85, 11] width 6 height 6
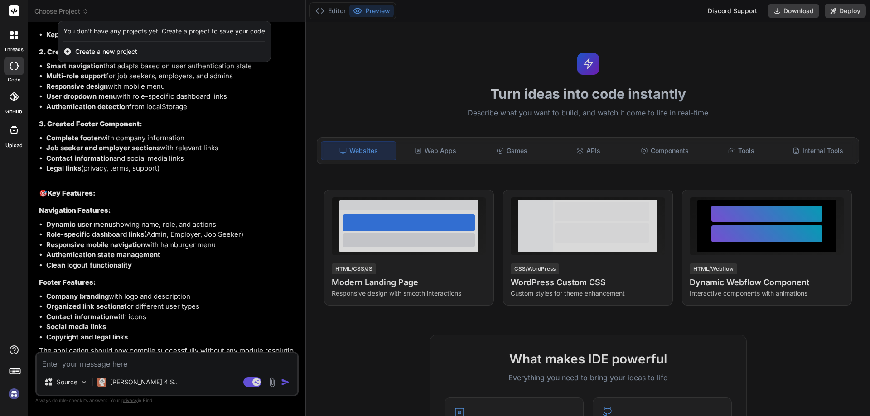
click at [83, 10] on div at bounding box center [435, 208] width 870 height 416
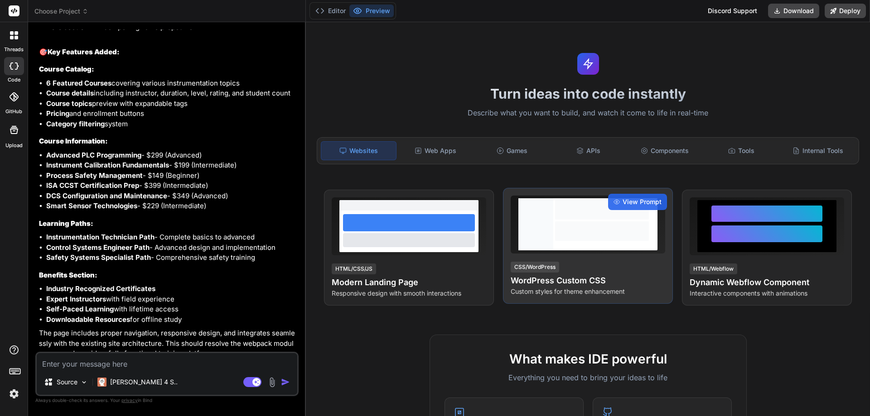
scroll to position [0, 0]
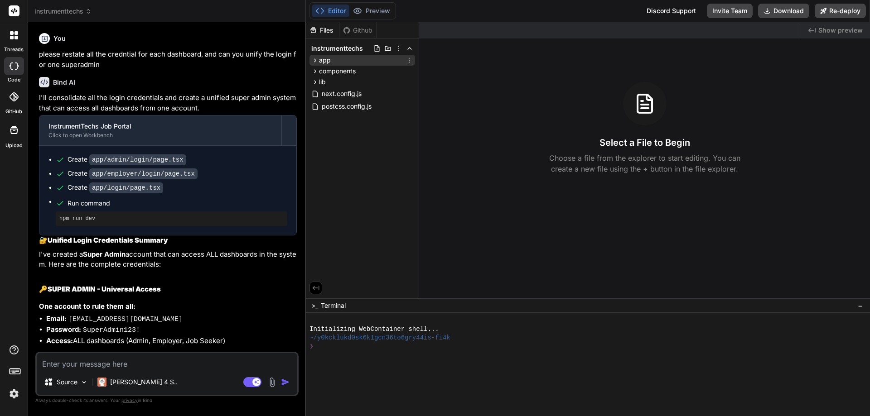
click at [345, 63] on div "app" at bounding box center [362, 60] width 106 height 11
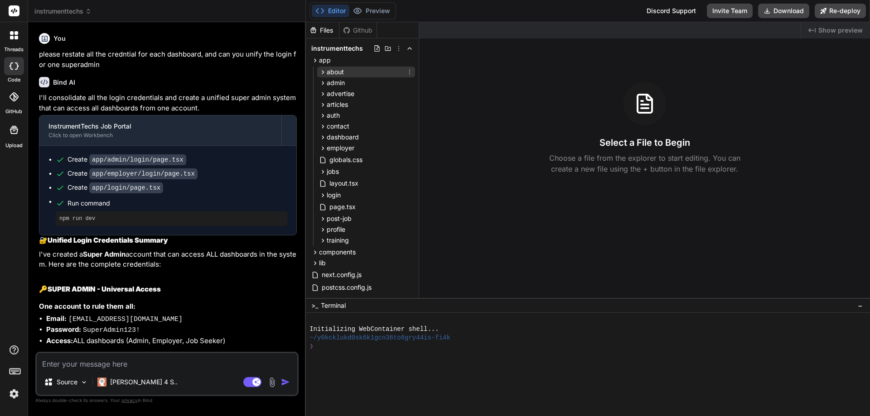
click at [338, 70] on span "about" at bounding box center [335, 72] width 17 height 9
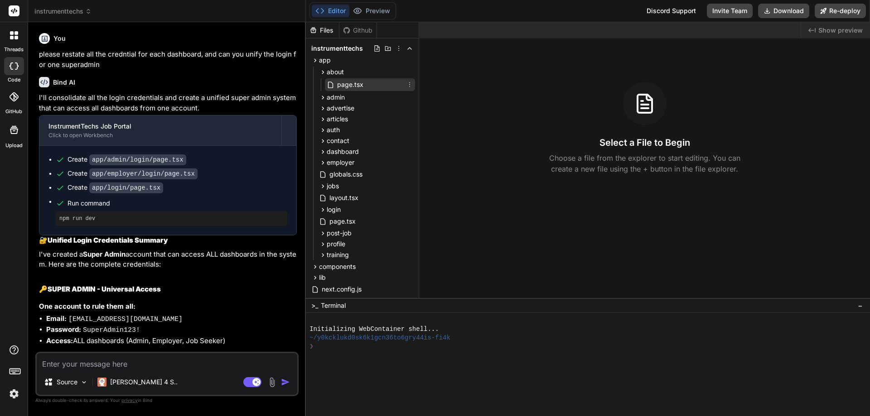
click at [344, 82] on span "page.tsx" at bounding box center [350, 84] width 28 height 11
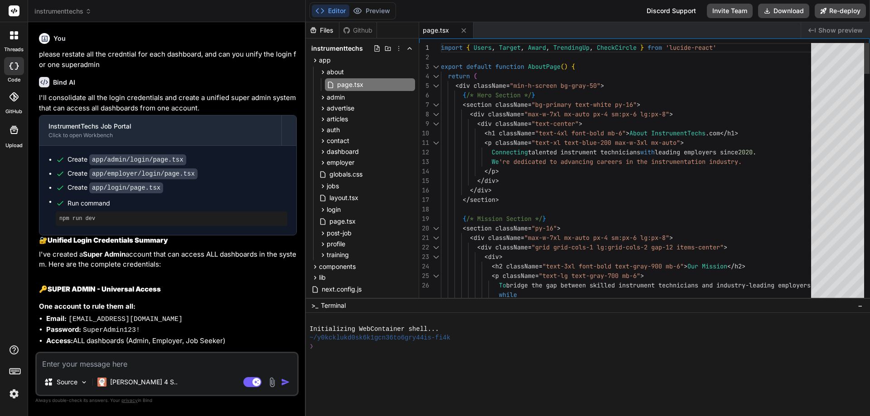
type textarea "x"
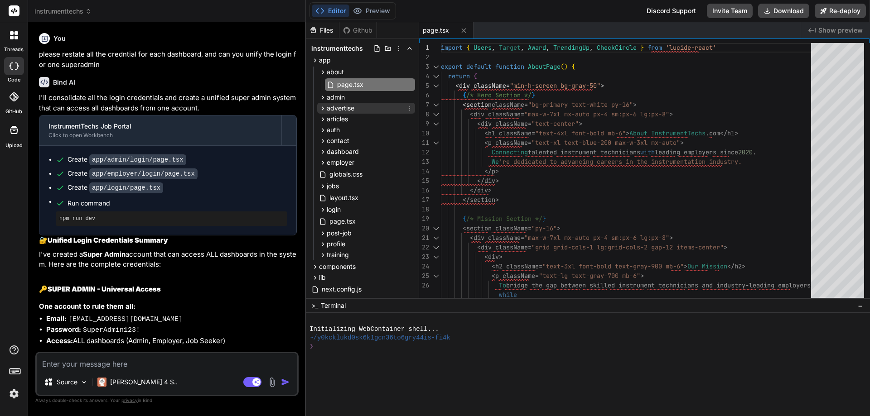
click at [327, 104] on span "advertise" at bounding box center [341, 108] width 28 height 9
click at [346, 116] on span "billing" at bounding box center [342, 120] width 17 height 9
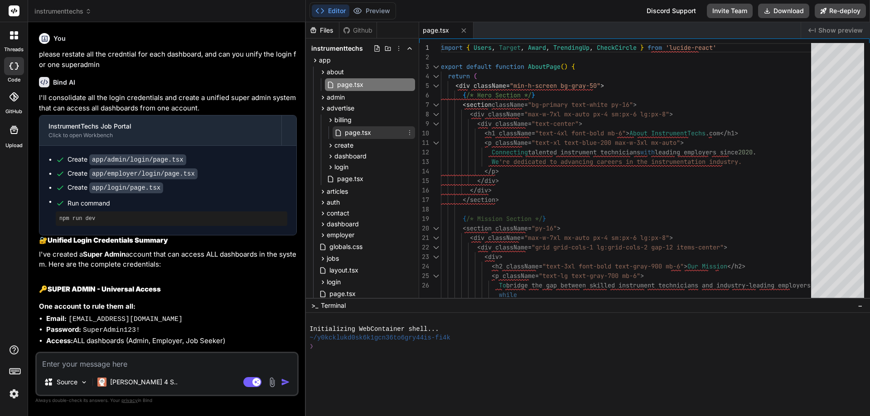
click at [348, 130] on span "page.tsx" at bounding box center [358, 132] width 28 height 11
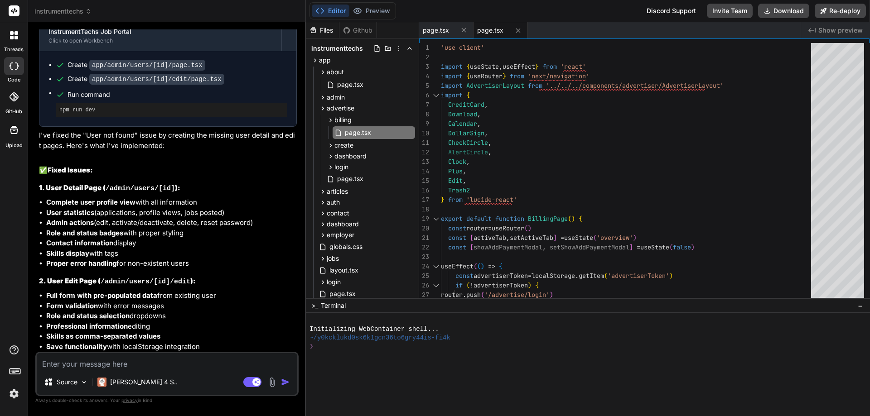
scroll to position [1223, 0]
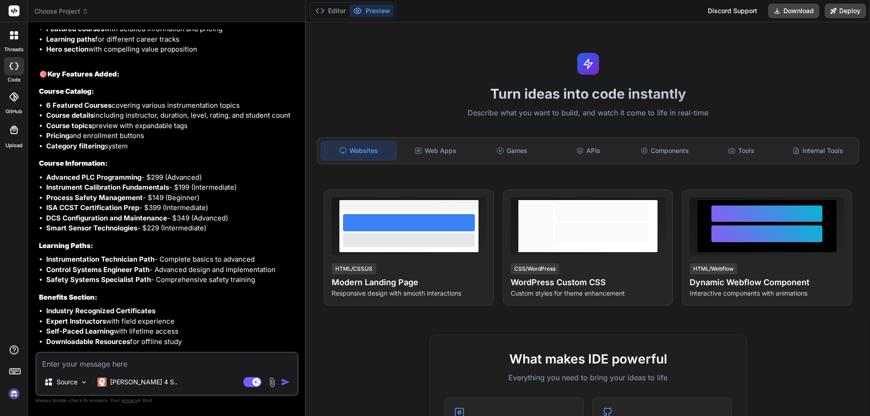
scroll to position [2825, 0]
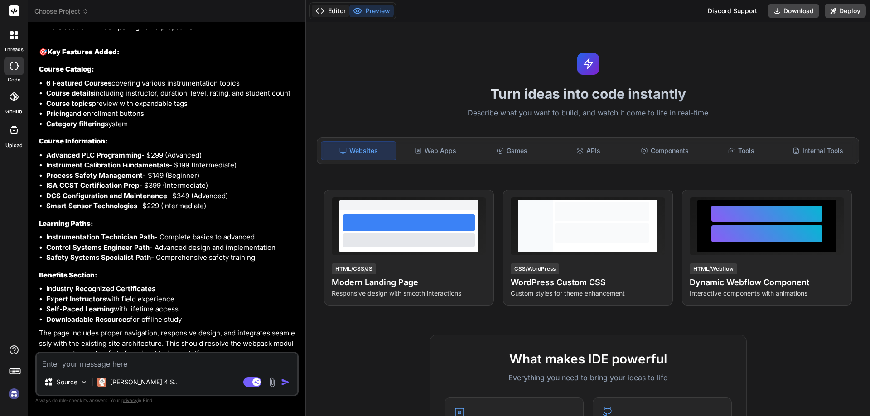
click at [324, 10] on icon at bounding box center [319, 10] width 9 height 9
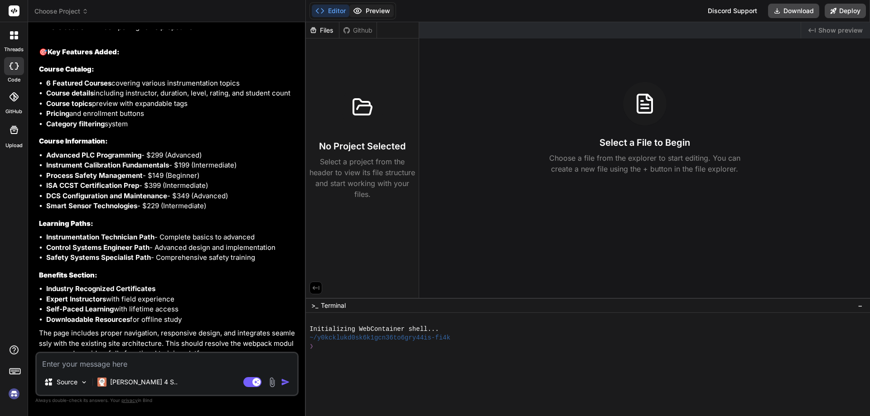
click at [370, 10] on button "Preview" at bounding box center [371, 11] width 44 height 13
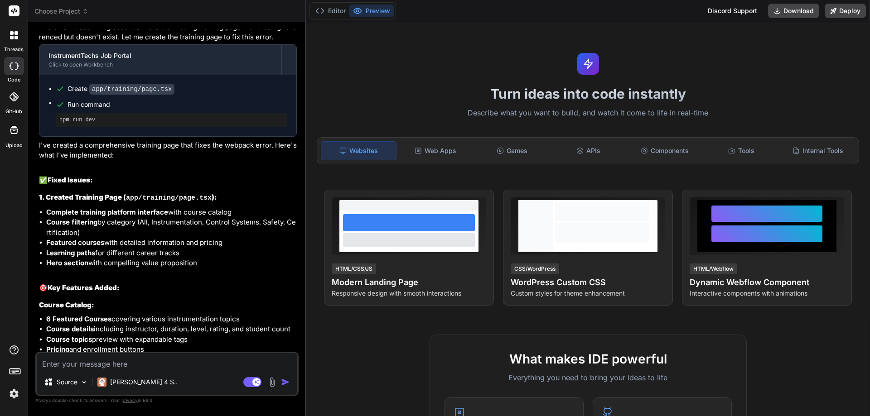
scroll to position [0, 0]
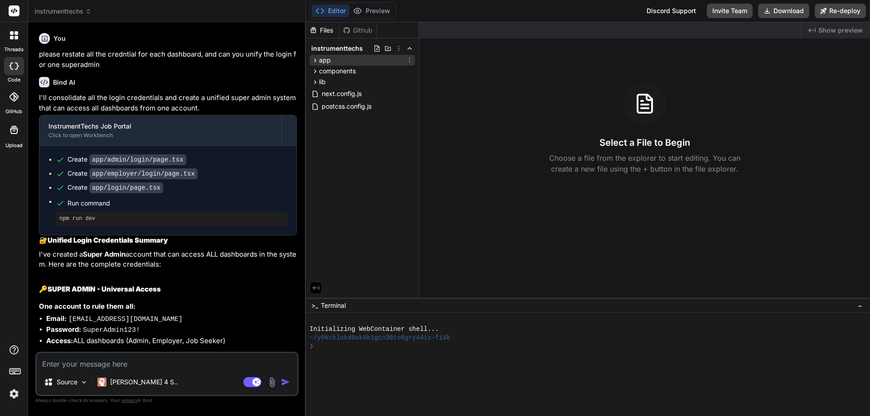
click at [331, 58] on div "app" at bounding box center [362, 60] width 106 height 11
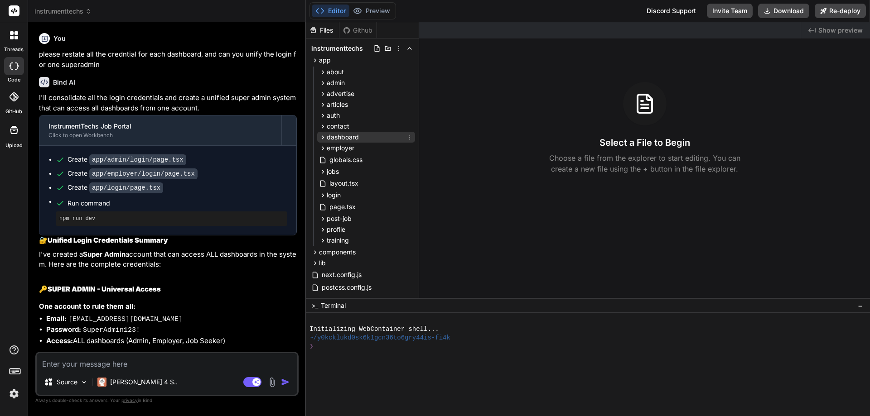
click at [340, 138] on span "dashboard" at bounding box center [343, 137] width 32 height 9
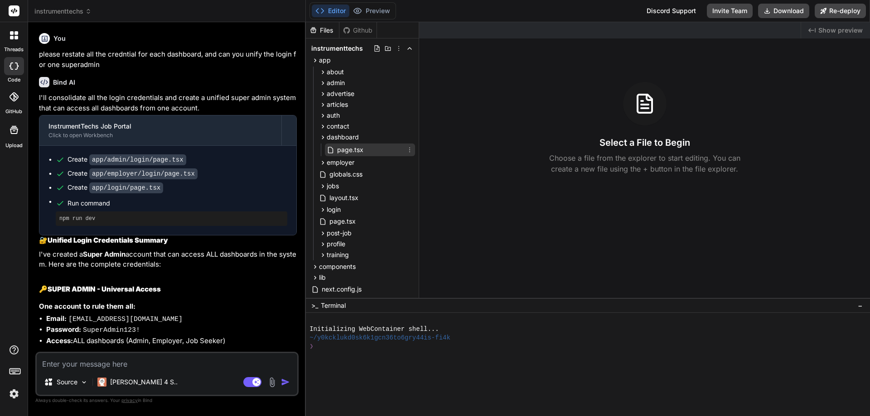
click at [341, 149] on span "page.tsx" at bounding box center [350, 150] width 28 height 11
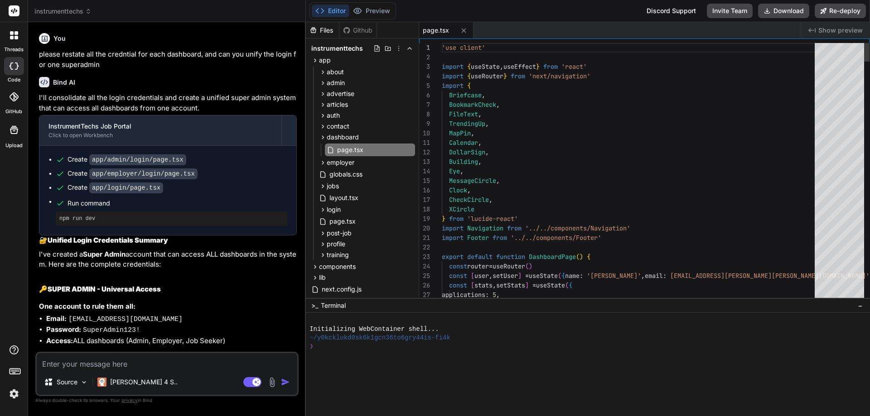
type textarea "x"
click at [332, 62] on div "app" at bounding box center [362, 60] width 106 height 11
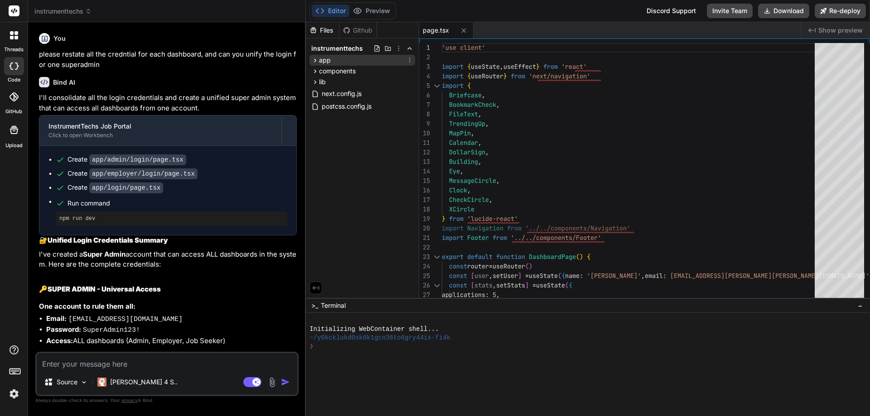
click at [332, 62] on div "app" at bounding box center [362, 60] width 106 height 11
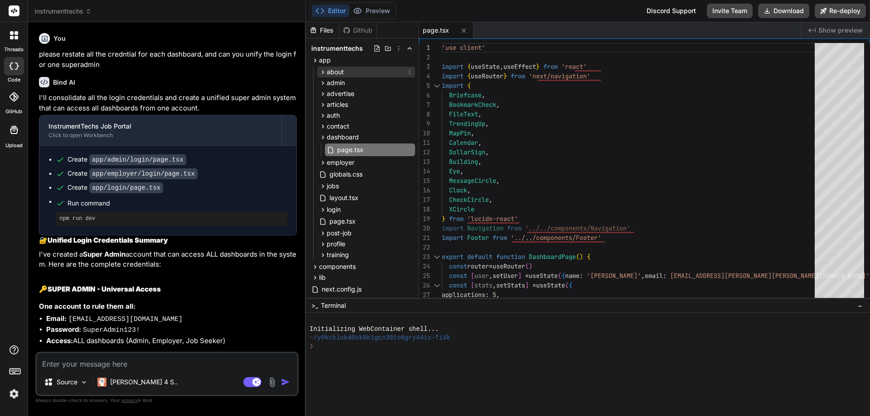
click at [332, 72] on span "about" at bounding box center [335, 72] width 17 height 9
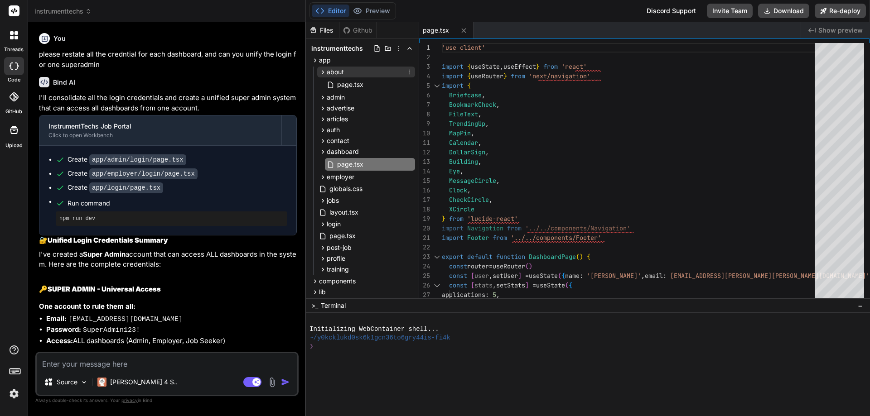
click at [342, 72] on span "about" at bounding box center [335, 72] width 17 height 9
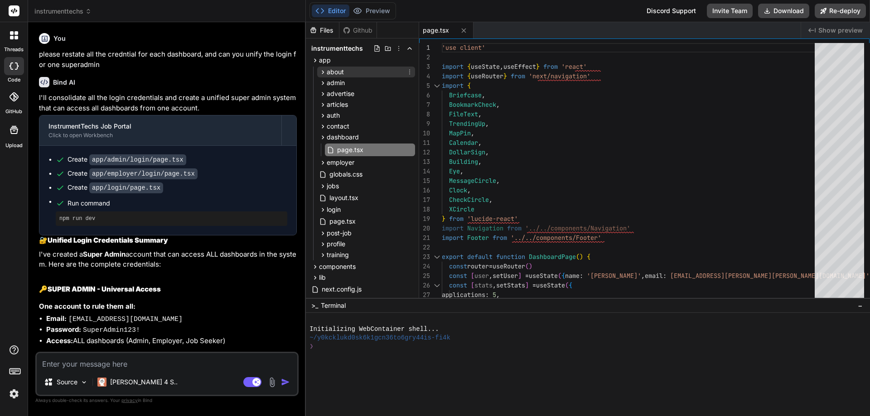
click at [341, 73] on span "about" at bounding box center [335, 72] width 17 height 9
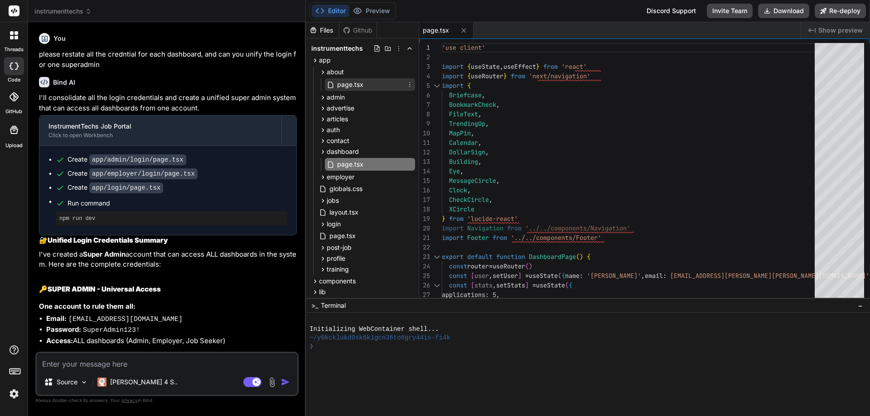
click at [342, 82] on span "page.tsx" at bounding box center [350, 84] width 28 height 11
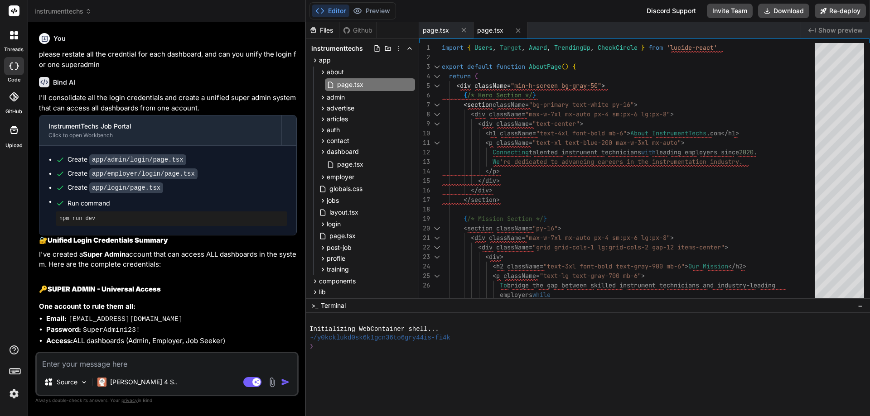
click at [492, 31] on span "page.tsx" at bounding box center [490, 30] width 26 height 9
click at [440, 30] on span "page.tsx" at bounding box center [436, 30] width 26 height 9
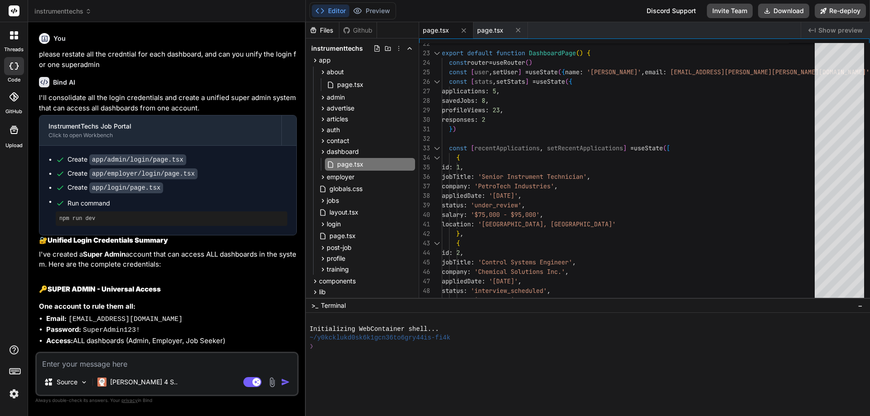
click at [314, 307] on span ">_" at bounding box center [314, 305] width 7 height 9
click at [338, 174] on span "employer" at bounding box center [341, 177] width 28 height 9
click at [342, 187] on span "login" at bounding box center [341, 188] width 14 height 9
click at [343, 199] on icon at bounding box center [339, 202] width 10 height 8
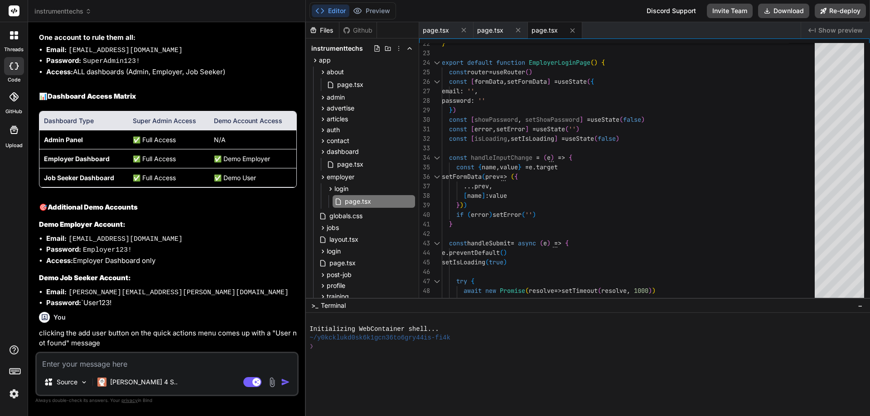
scroll to position [272, 0]
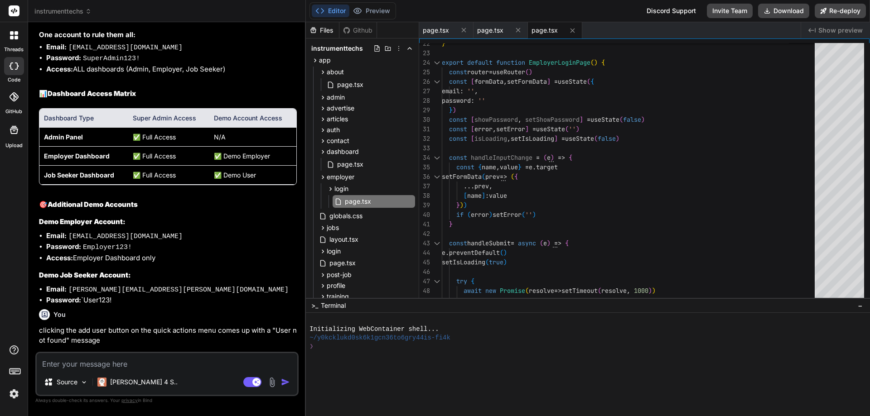
click at [141, 138] on td "✅ Full Access" at bounding box center [168, 136] width 81 height 19
click at [65, 136] on strong "Admin Panel" at bounding box center [63, 137] width 39 height 8
click at [116, 156] on td "Employer Dashboard" at bounding box center [83, 155] width 89 height 19
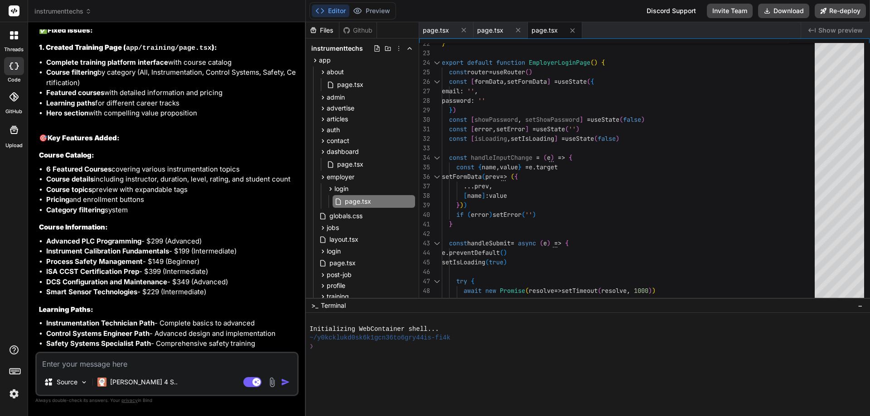
scroll to position [2825, 0]
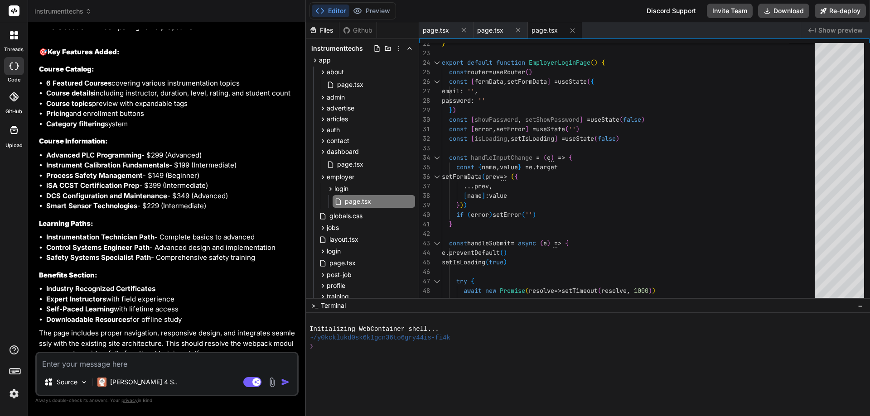
click at [358, 31] on div "Github" at bounding box center [357, 30] width 37 height 9
click at [432, 30] on span "page.tsx" at bounding box center [436, 30] width 26 height 9
type textarea "</div> </div> </div> </main> <Footer /> </div> ) }"
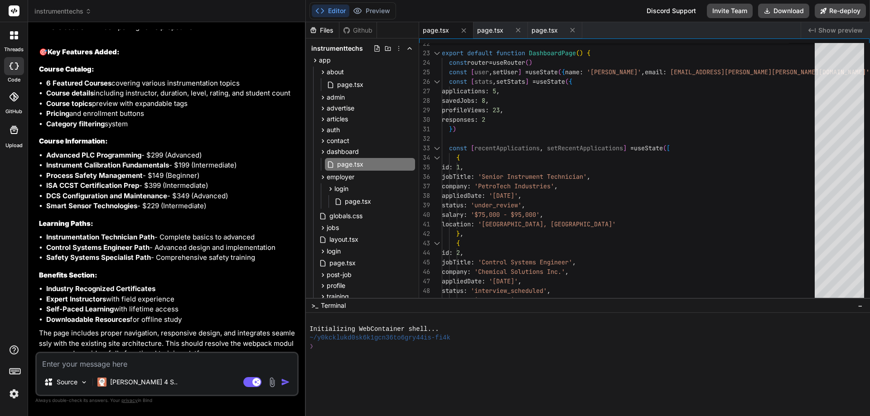
click at [326, 33] on div "Files" at bounding box center [322, 30] width 33 height 9
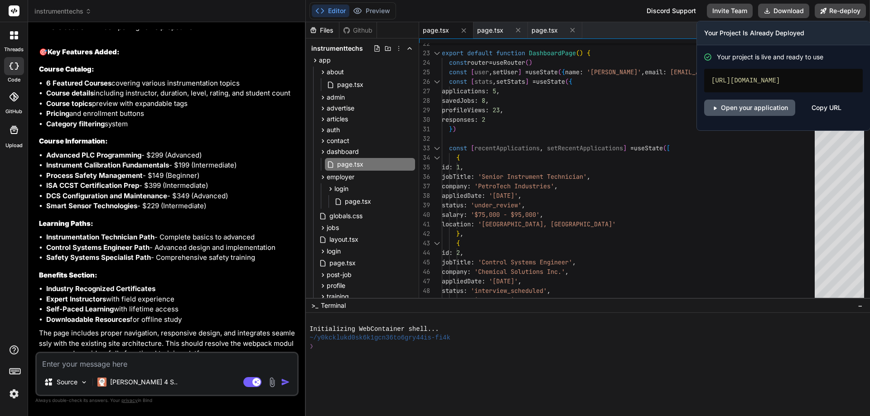
click at [784, 116] on link "Open your application" at bounding box center [749, 108] width 91 height 16
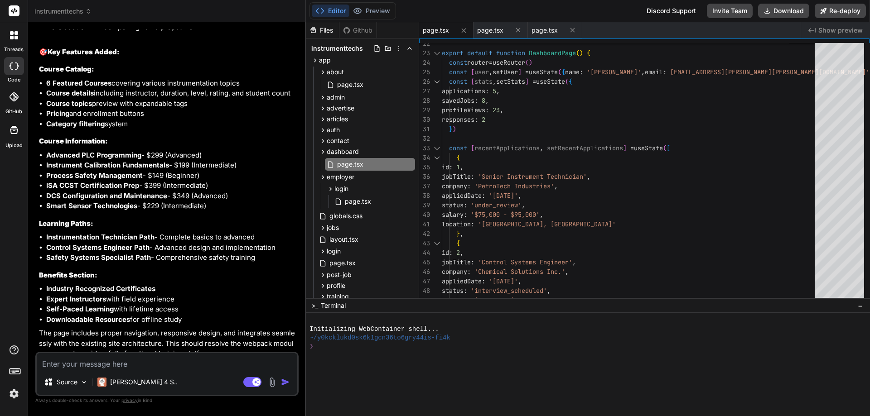
click at [118, 365] on textarea at bounding box center [167, 361] width 261 height 16
type textarea "t"
type textarea "x"
type textarea "th"
type textarea "x"
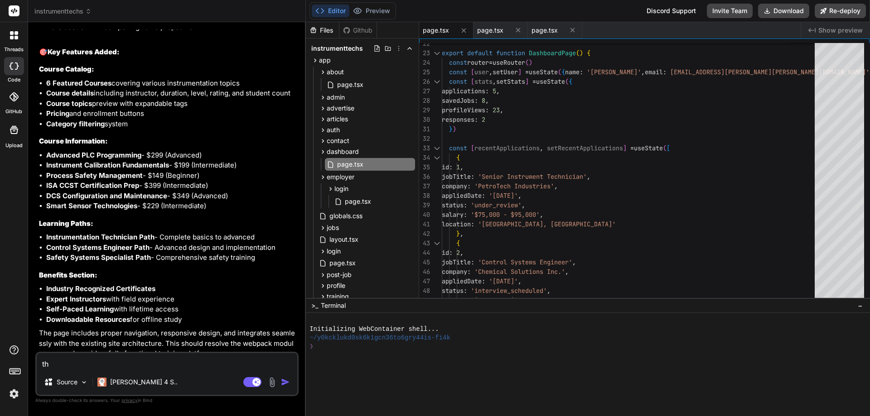
type textarea "the"
type textarea "x"
type textarea "then"
type textarea "x"
type textarea "the"
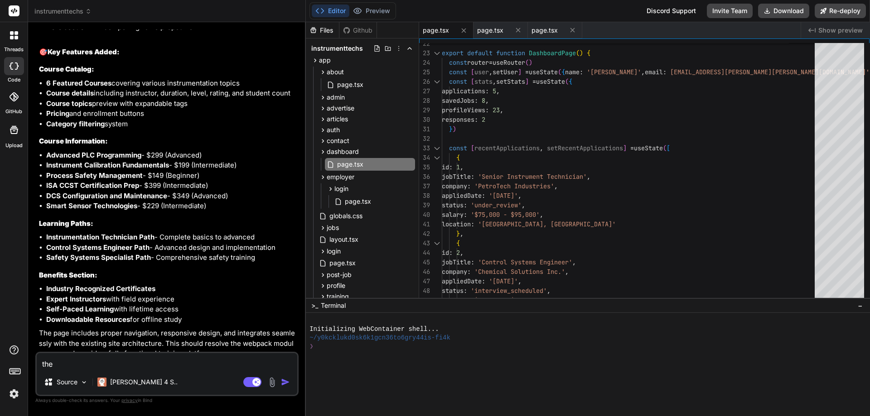
type textarea "x"
type textarea "the"
type textarea "x"
type textarea "the p"
type textarea "x"
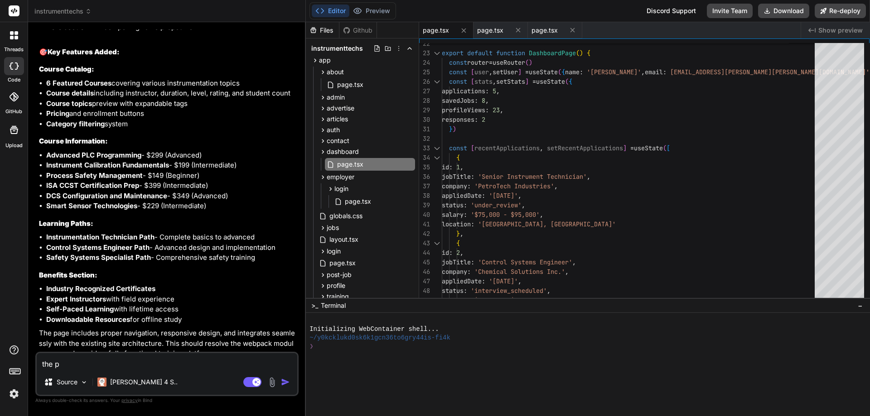
type textarea "the pr"
type textarea "x"
type textarea "the pre"
type textarea "x"
type textarea "the prev"
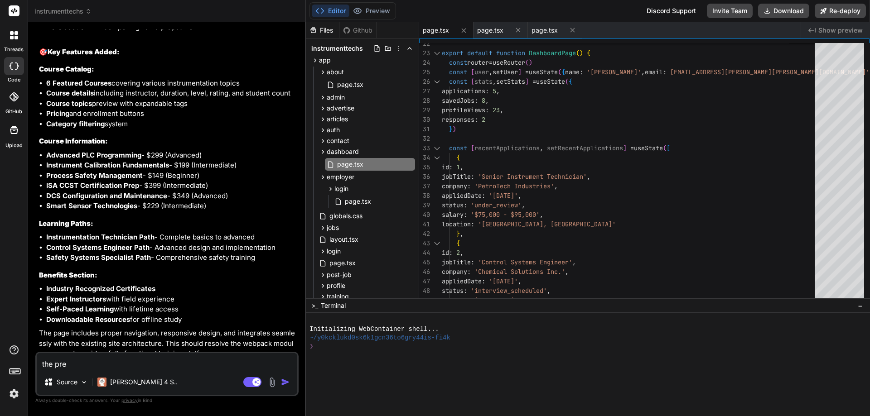
type textarea "x"
type textarea "the previ"
type textarea "x"
type textarea "the previe"
type textarea "x"
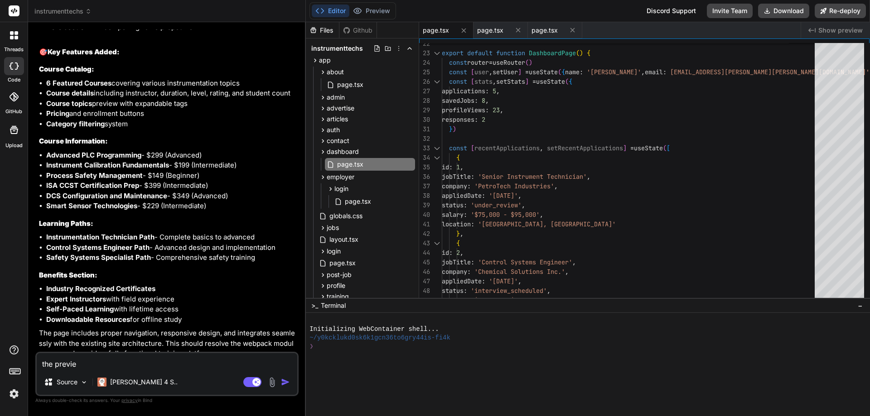
type textarea "the preview"
type textarea "x"
type textarea "the preview"
type textarea "x"
type textarea "the preview o"
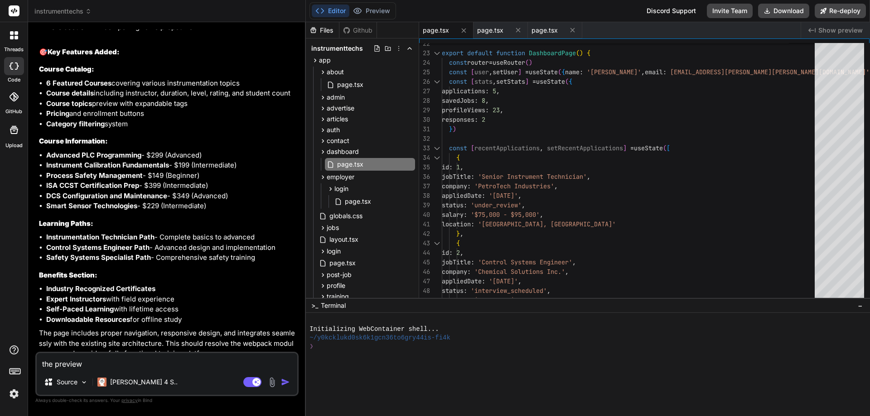
type textarea "x"
type textarea "the preview of"
type textarea "x"
type textarea "the preview of"
type textarea "x"
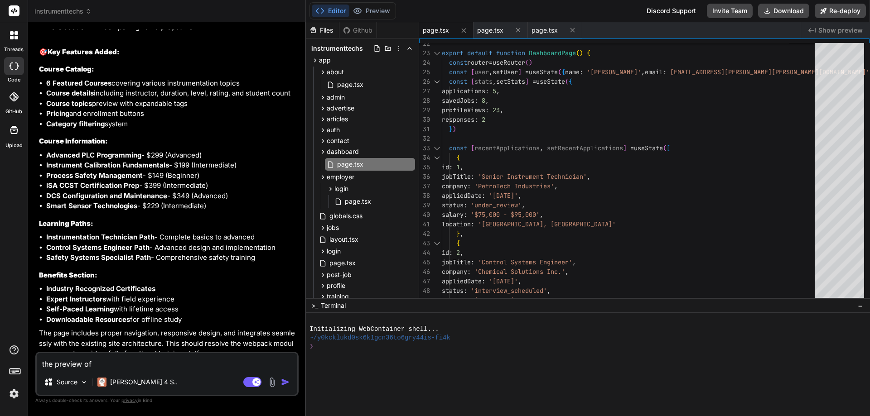
type textarea "the preview of t"
type textarea "x"
type textarea "the preview of th"
type textarea "x"
type textarea "the preview of the"
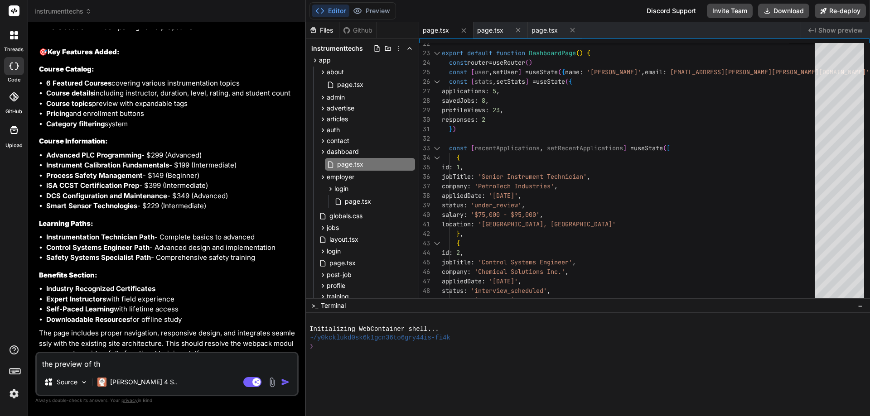
type textarea "x"
type textarea "the preview of the"
type textarea "x"
type textarea "the preview of the a"
type textarea "x"
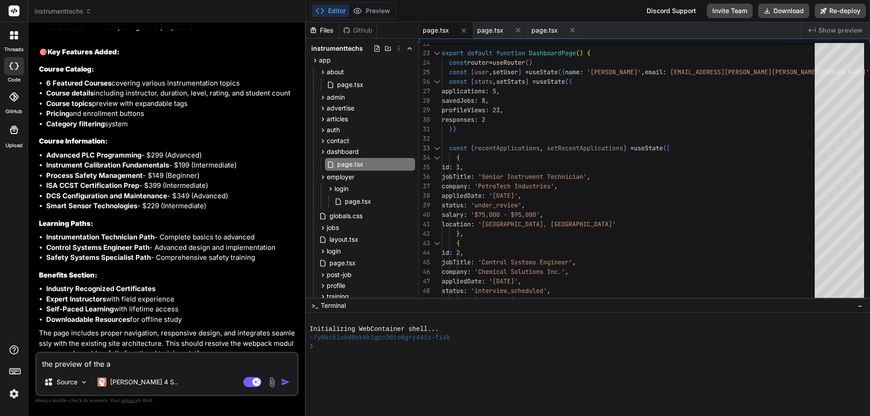
type textarea "the preview of the ap"
type textarea "x"
type textarea "the preview of the app"
type textarea "x"
type textarea "the preview of the appl"
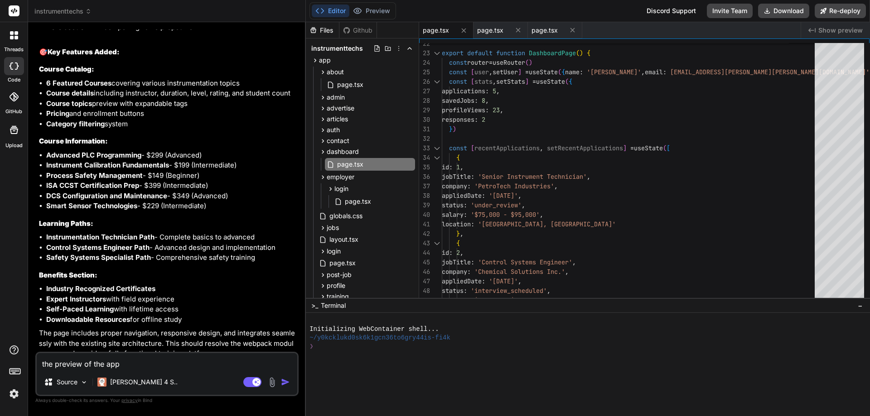
type textarea "x"
type textarea "the preview of the appli"
type textarea "x"
type textarea "the preview of the applic"
type textarea "x"
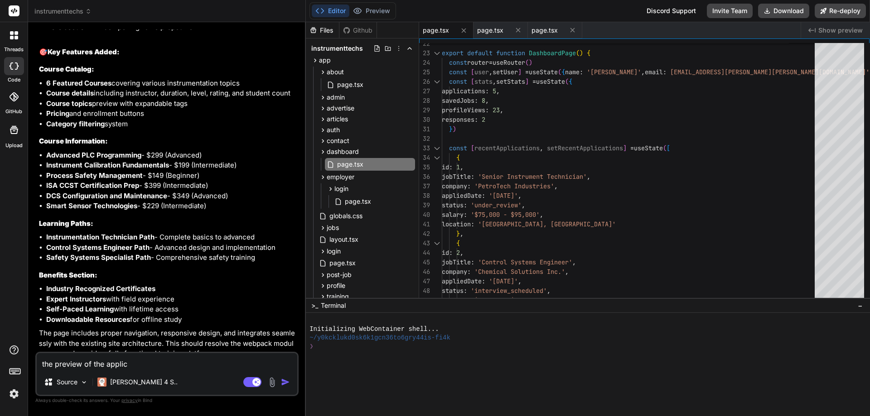
type textarea "the preview of the applica"
type textarea "x"
type textarea "the preview of the applicat"
type textarea "x"
type textarea "the preview of the applicati"
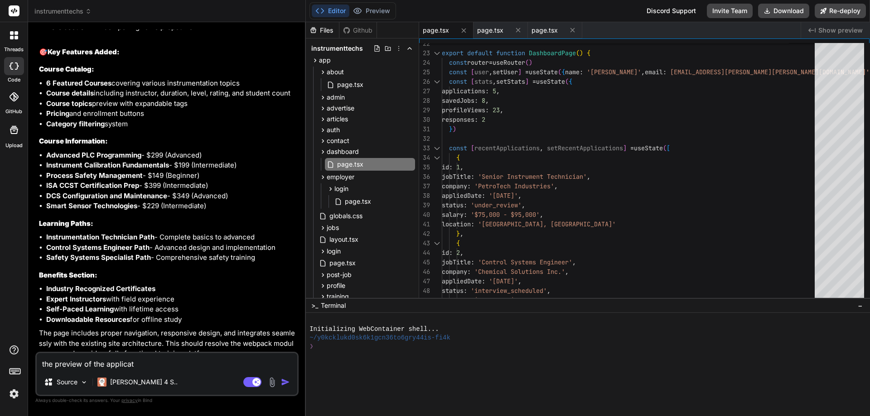
type textarea "x"
type textarea "the preview of the applicatio"
type textarea "x"
type textarea "the preview of the application"
type textarea "x"
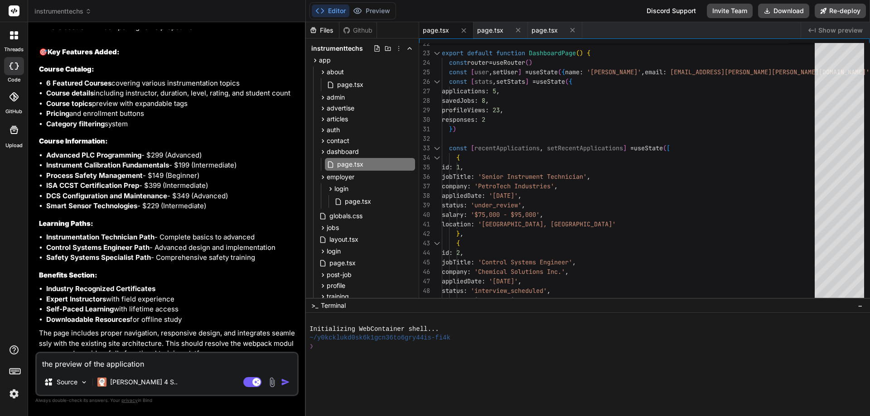
type textarea "the preview of the application"
type textarea "x"
type textarea "the preview of the application w"
type textarea "x"
type textarea "the preview of the application wi"
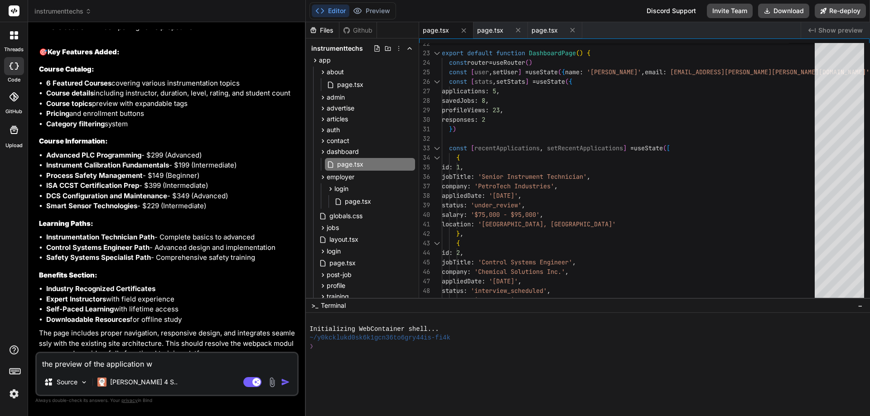
type textarea "x"
type textarea "the preview of the application wil"
type textarea "x"
type textarea "the preview of the application will"
type textarea "x"
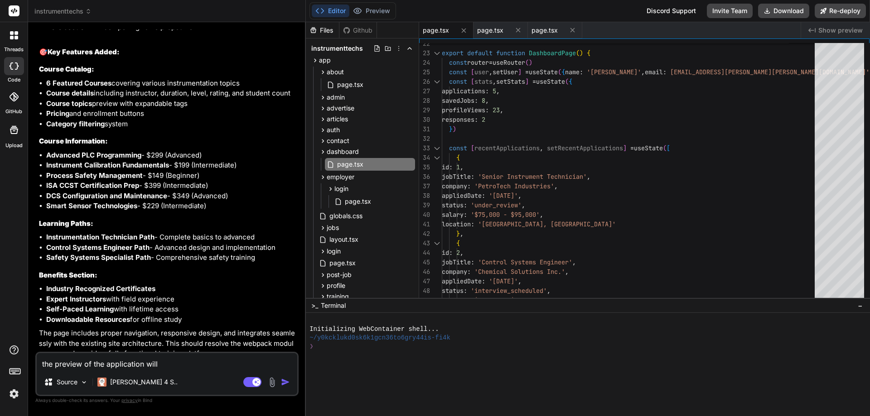
type textarea "the preview of the application will"
type textarea "x"
type textarea "the preview of the application will n"
type textarea "x"
type textarea "the preview of the application will no"
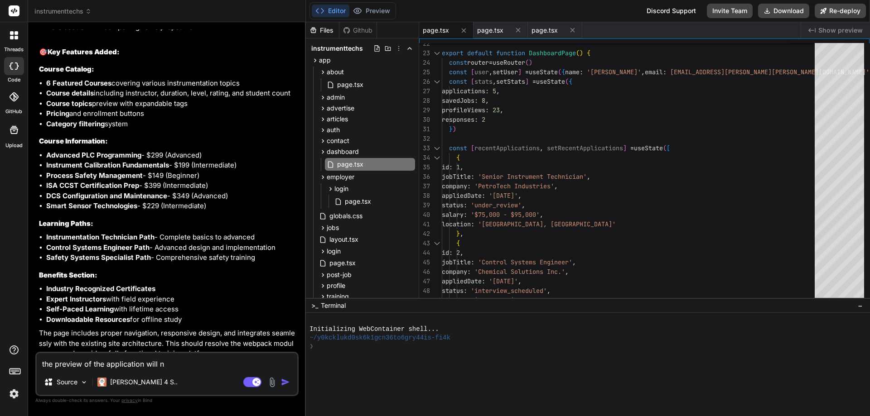
type textarea "x"
type textarea "the preview of the application will not"
type textarea "x"
type textarea "the preview of the application will not"
type textarea "x"
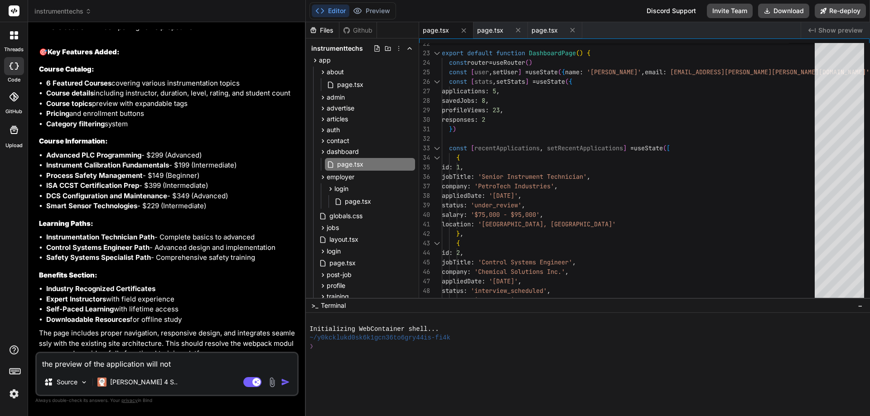
type textarea "the preview of the application will not s"
type textarea "x"
type textarea "the preview of the application will not sh"
type textarea "x"
type textarea "the preview of the application will not sho"
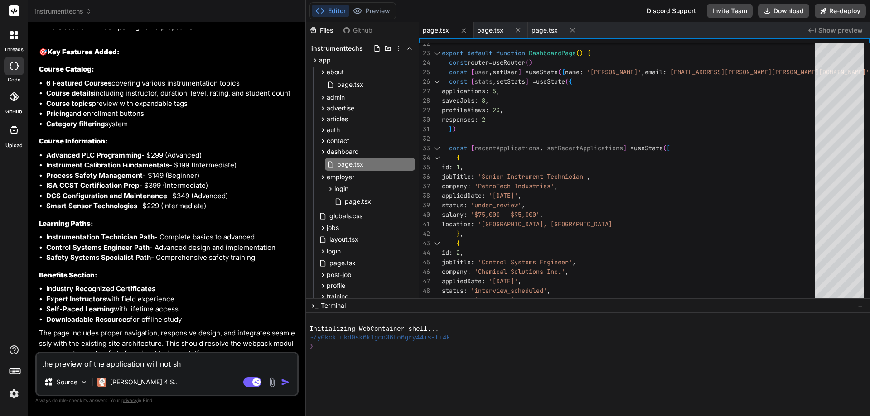
type textarea "x"
type textarea "the preview of the application will not show"
type textarea "x"
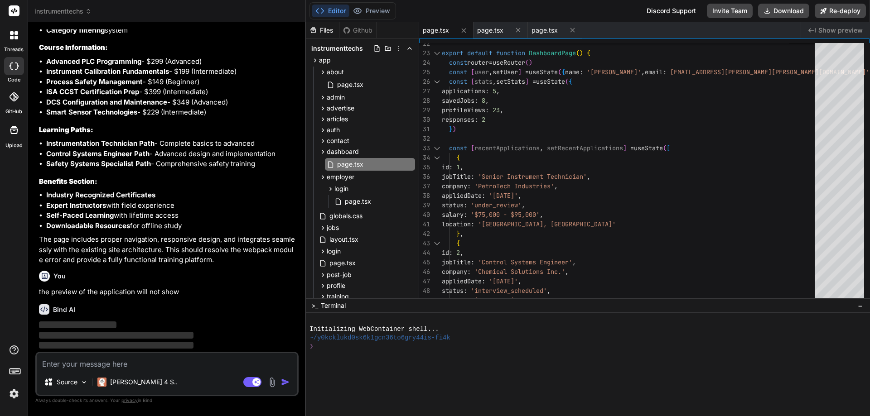
scroll to position [2919, 0]
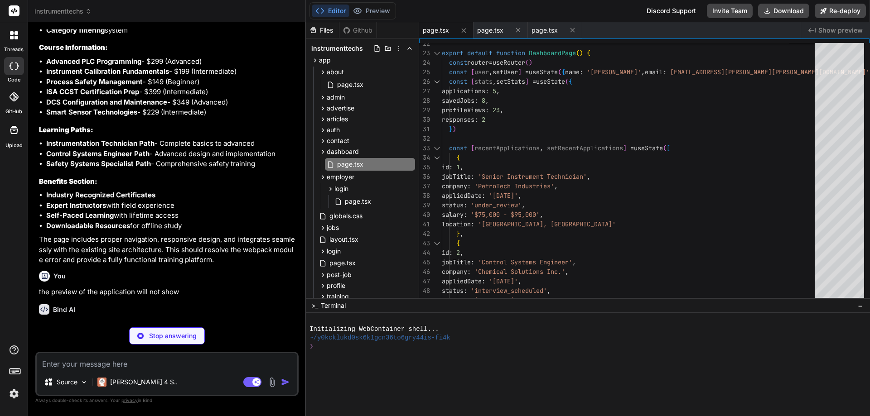
type textarea "x"
type textarea "<Footer /> </div> ) }"
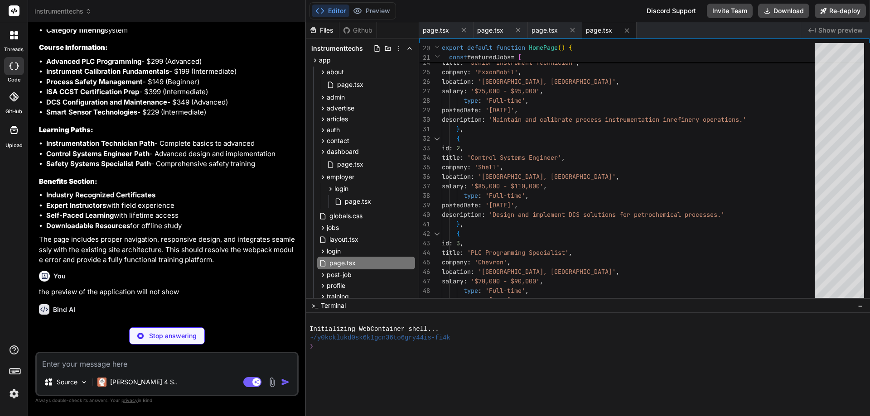
type textarea "x"
type textarea "module.exports = nextConfig"
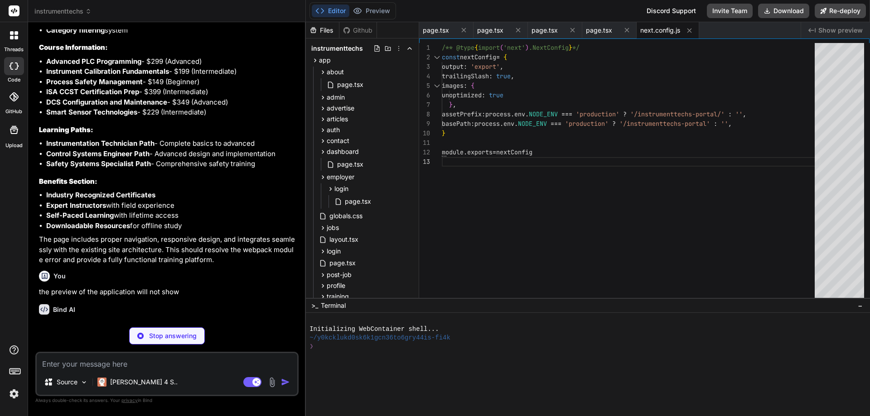
type textarea "x"
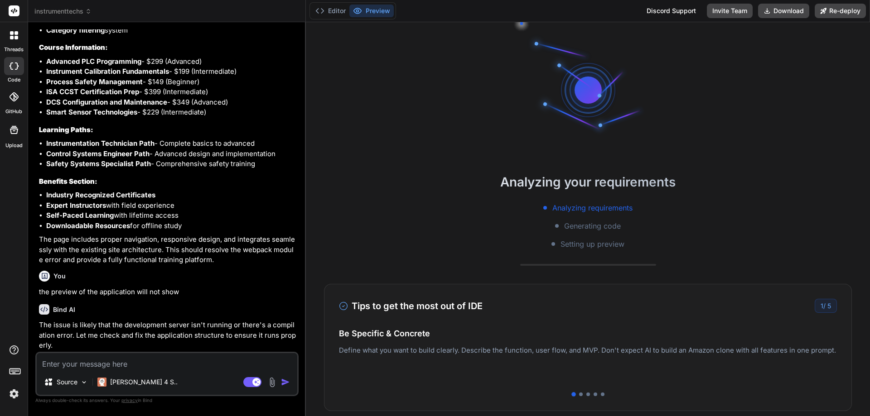
scroll to position [103, 0]
type textarea "x"
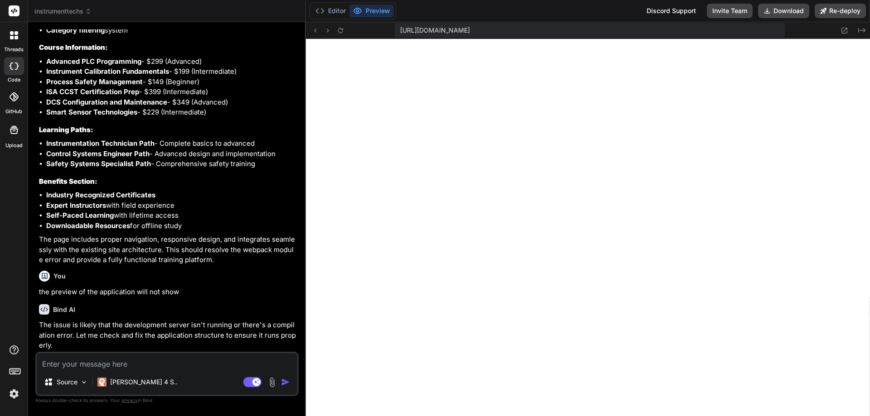
scroll to position [353, 0]
click at [337, 33] on icon at bounding box center [341, 31] width 8 height 8
click at [139, 366] on textarea at bounding box center [167, 361] width 261 height 16
type textarea "i"
type textarea "x"
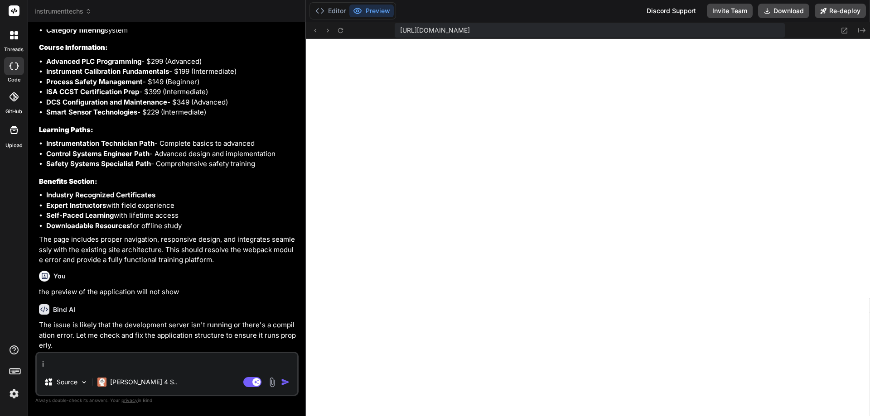
type textarea "it"
type textarea "x"
type textarea "it"
type textarea "x"
type textarea "it i"
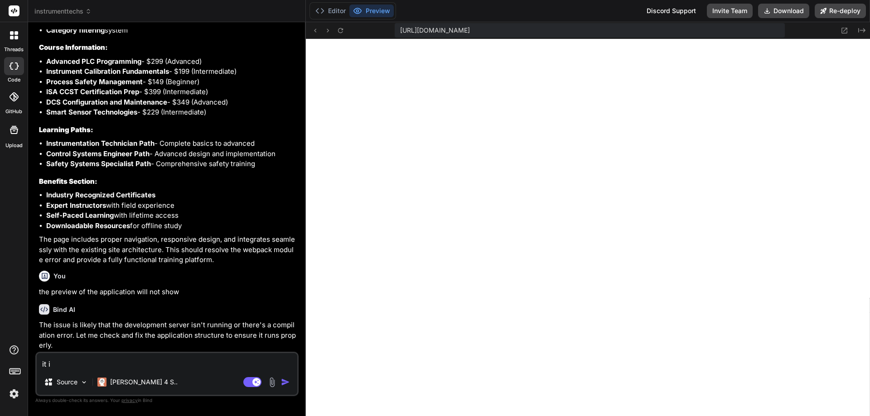
type textarea "x"
type textarea "it is"
type textarea "x"
type textarea "it is"
type textarea "x"
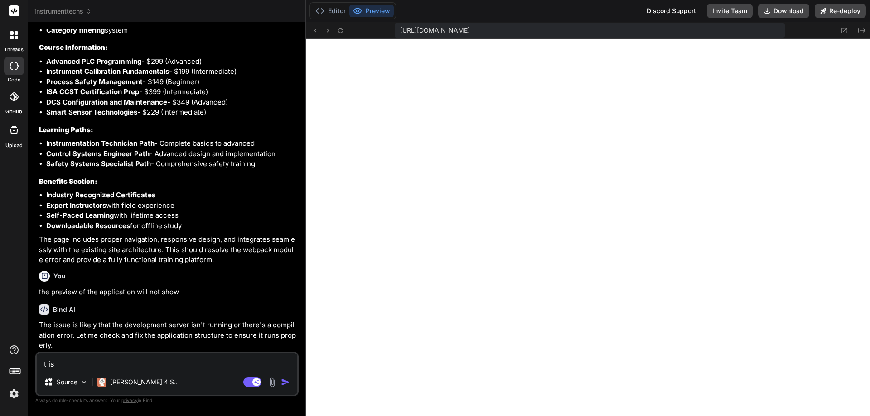
type textarea "it is n"
type textarea "x"
type textarea "it is no"
type textarea "x"
type textarea "it is not"
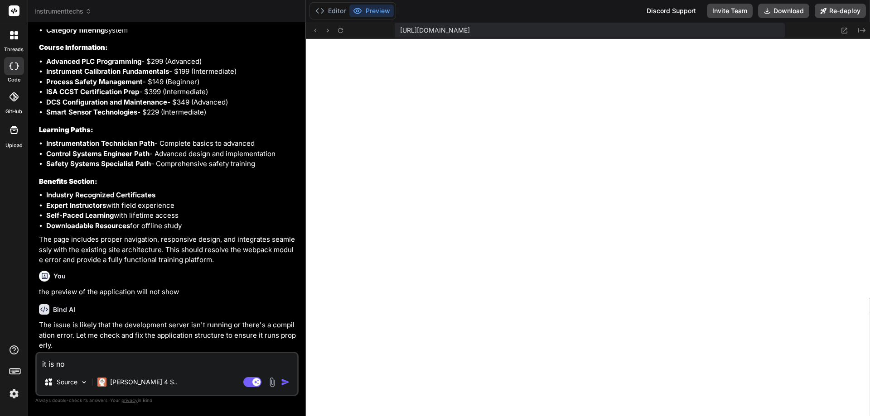
type textarea "x"
type textarea "it is not"
type textarea "x"
type textarea "it is not"
type textarea "x"
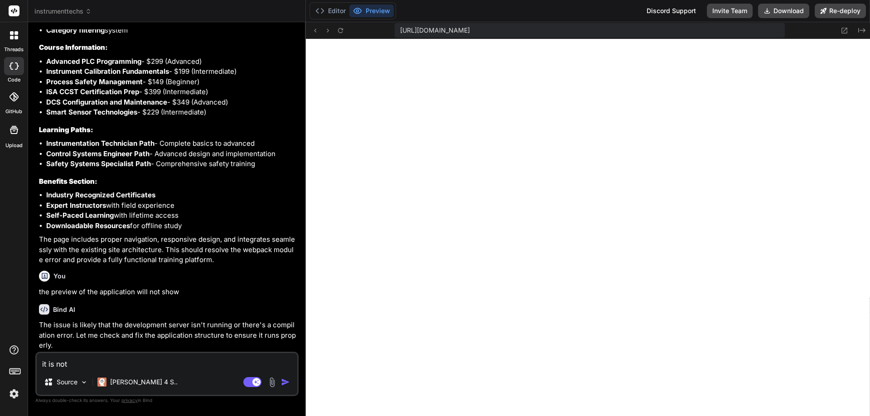
type textarea "it is no"
type textarea "x"
type textarea "it is n"
type textarea "x"
type textarea "it is"
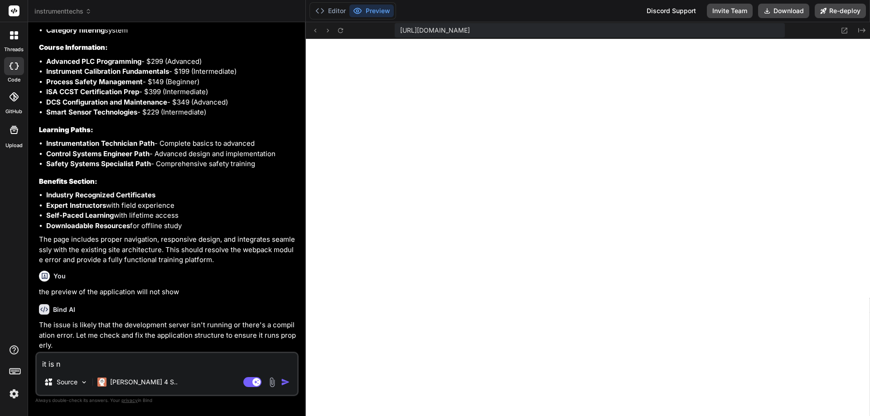
type textarea "x"
type textarea "it is"
type textarea "x"
type textarea "it i"
type textarea "x"
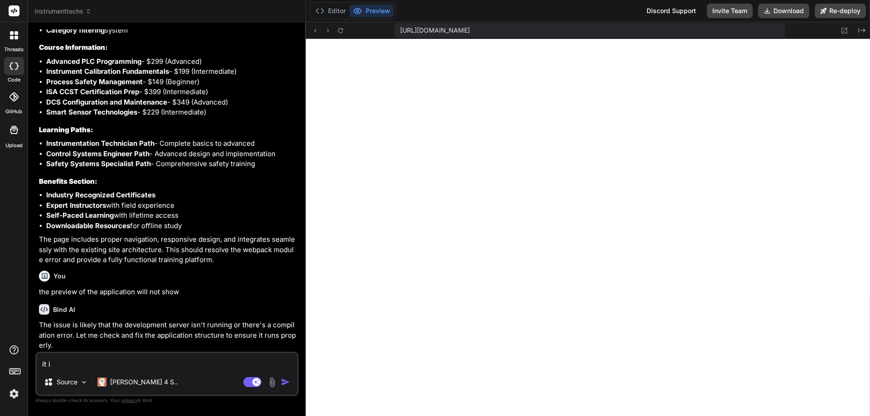
type textarea "it"
type textarea "x"
type textarea "it"
type textarea "x"
type textarea "i"
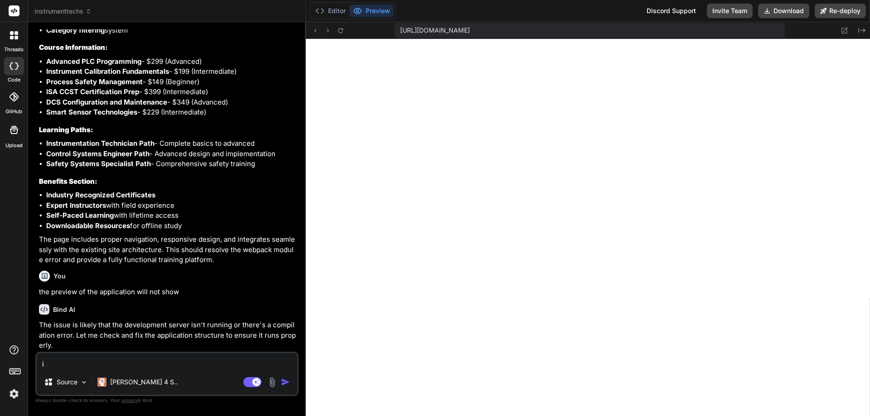
type textarea "x"
type textarea "i"
type textarea "x"
type textarea "it"
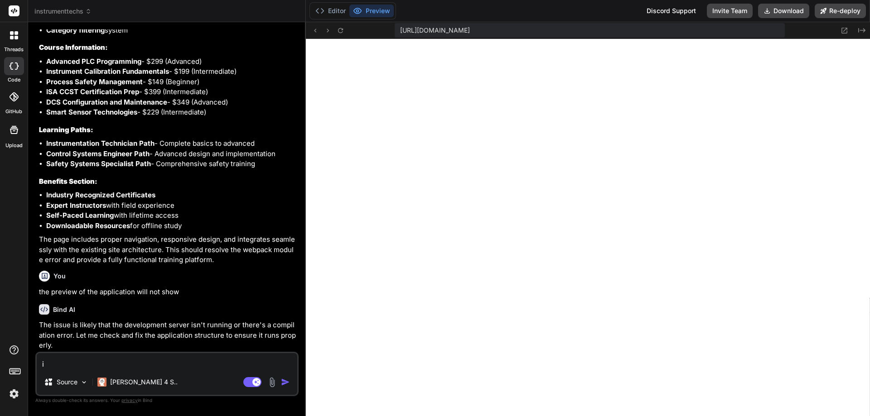
type textarea "x"
type textarea "it"
type textarea "x"
type textarea "it i"
type textarea "x"
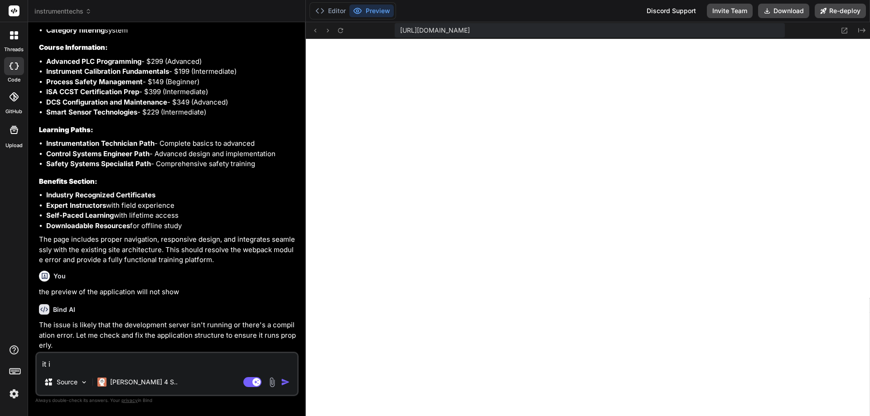
type textarea "it is"
type textarea "x"
type textarea "it is"
type textarea "x"
type textarea "it is c"
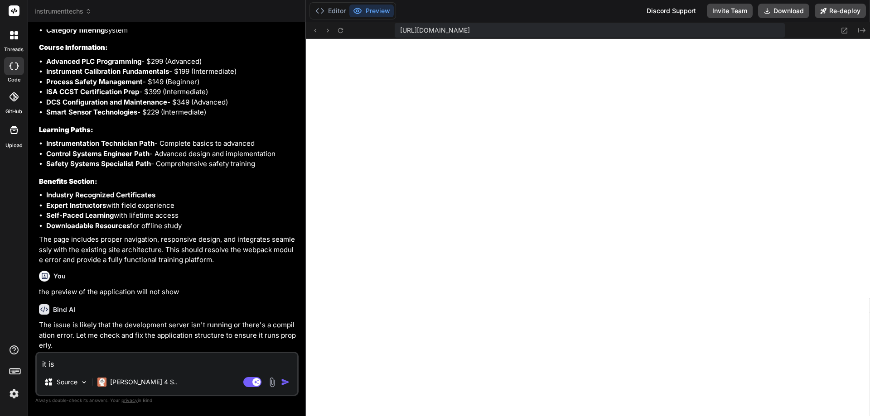
type textarea "x"
type textarea "it is co"
type textarea "x"
type textarea "it is cor"
type textarea "x"
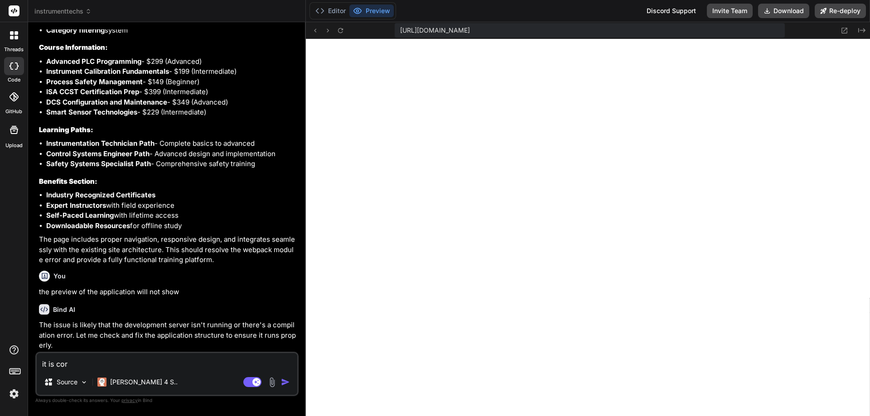
type textarea "it is corr"
type textarea "x"
type textarea "it is corru"
type textarea "x"
type textarea "it is corrup"
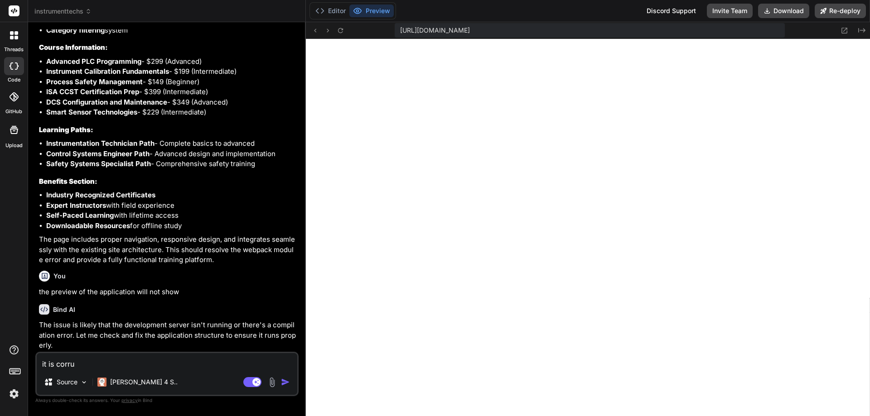
type textarea "x"
type textarea "it is corrupt"
type textarea "x"
type textarea "it is corrupte"
type textarea "x"
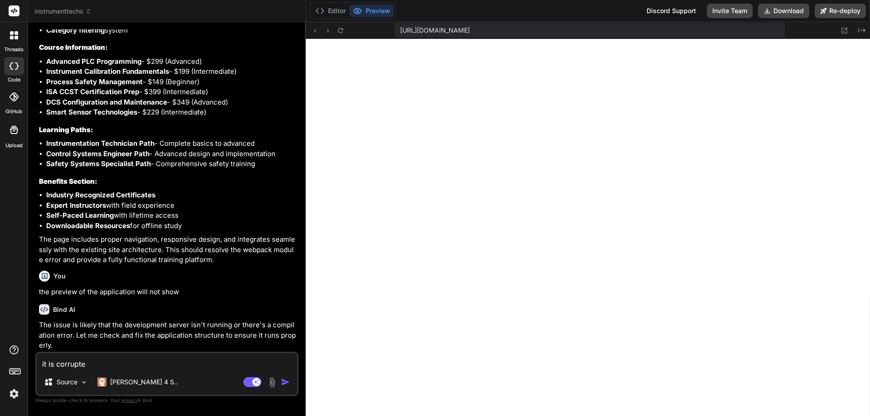
type textarea "it is corrupted"
type textarea "x"
type textarea "it is corrupted"
type textarea "x"
type textarea "it is corrupted"
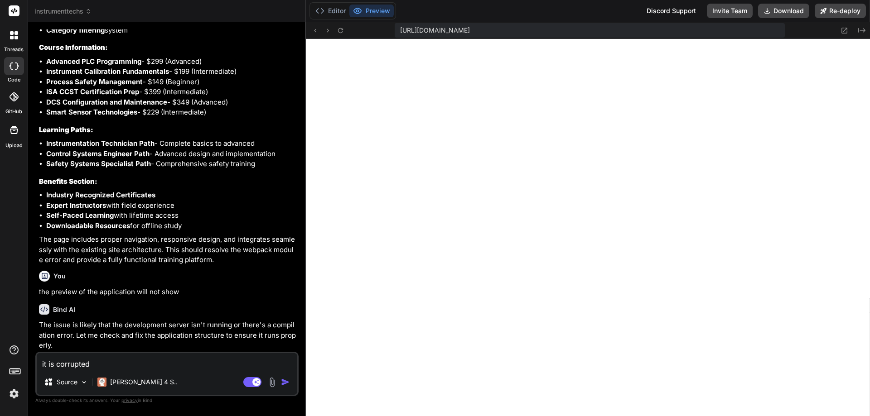
type textarea "x"
type textarea "it is corrupte"
type textarea "x"
type textarea "it is corrupt"
type textarea "x"
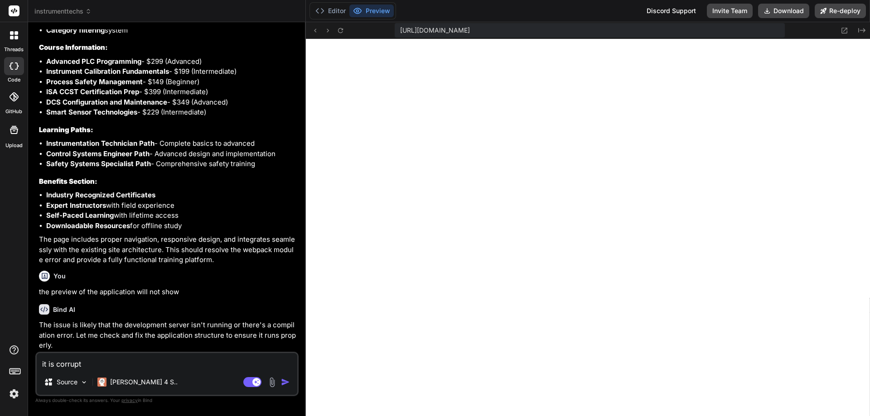
type textarea "it is corrup"
type textarea "x"
type textarea "it is corru"
type textarea "x"
type textarea "it is corr"
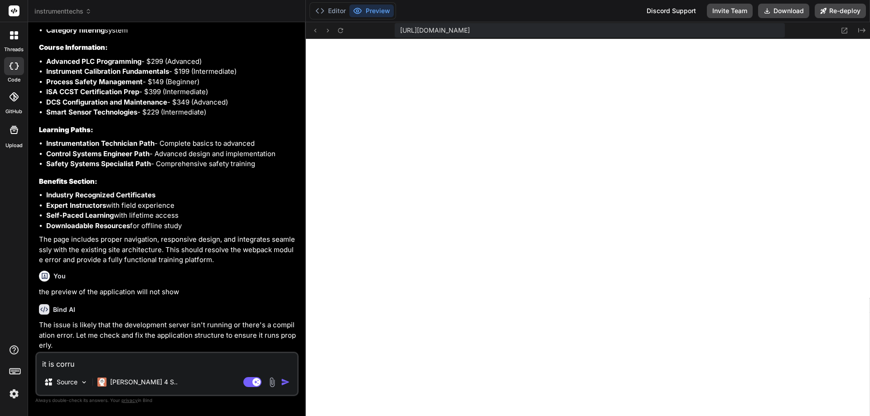
type textarea "x"
type textarea "it is cor"
type textarea "x"
type textarea "it is co"
type textarea "x"
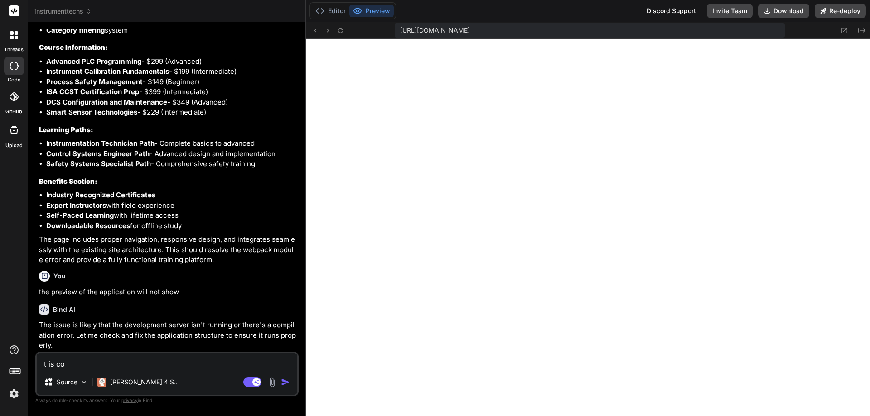
type textarea "it is c"
type textarea "x"
type textarea "it is"
type textarea "x"
type textarea "it is"
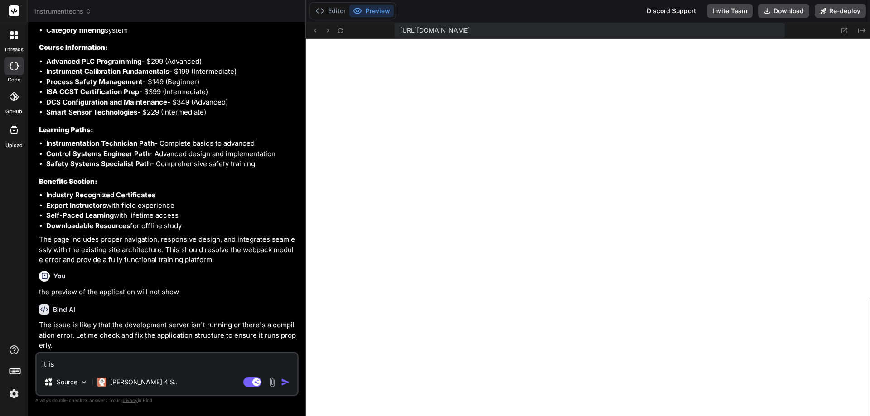
type textarea "x"
type textarea "it is"
type textarea "x"
type textarea "it is n"
type textarea "x"
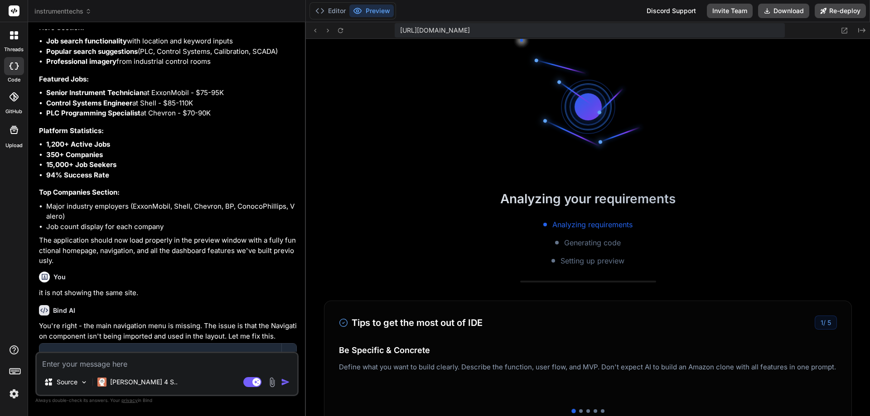
scroll to position [1274, 0]
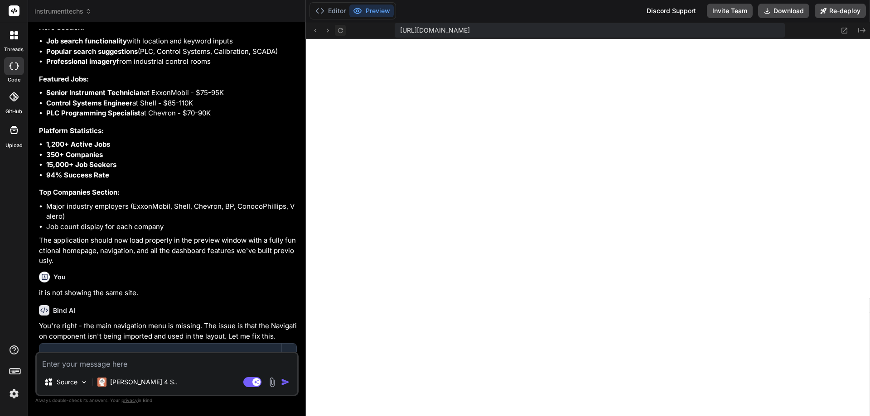
click at [342, 34] on icon at bounding box center [341, 31] width 8 height 8
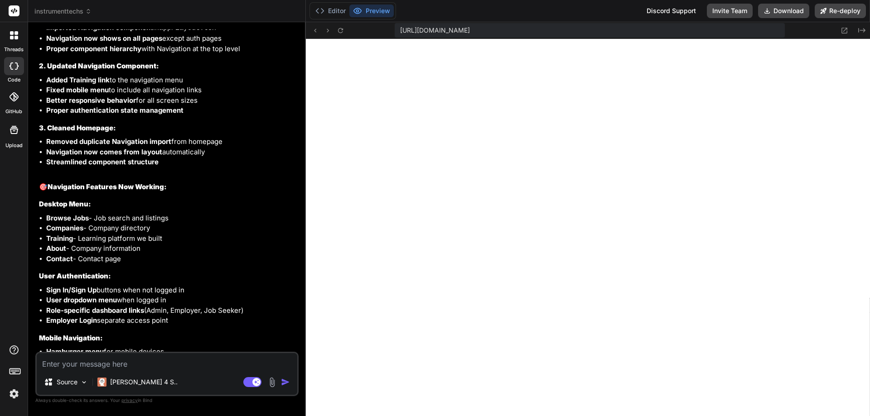
scroll to position [4153, 0]
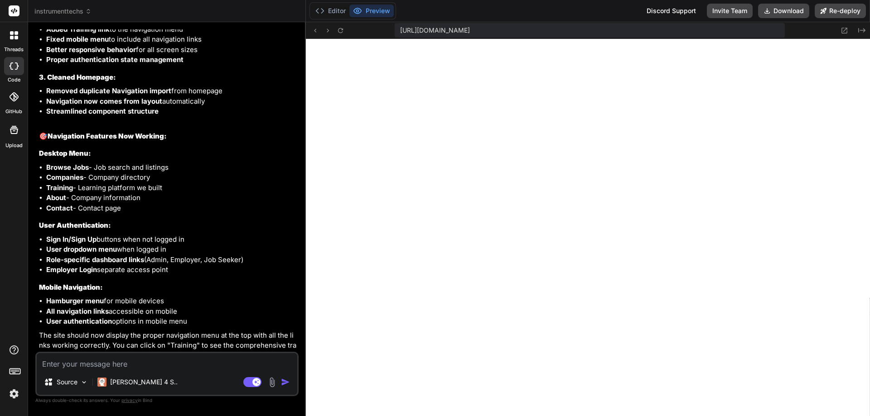
click at [130, 365] on textarea at bounding box center [167, 361] width 261 height 16
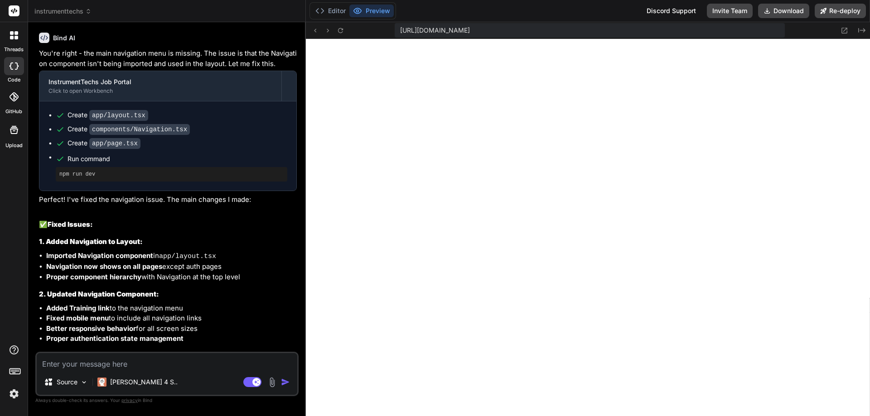
scroll to position [3839, 0]
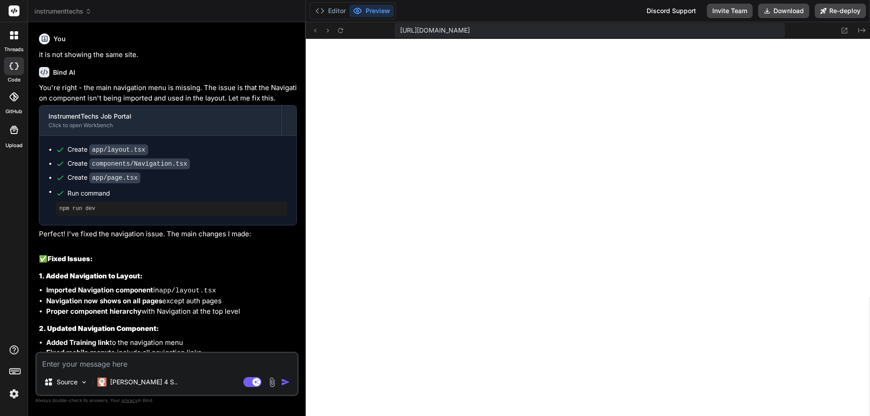
click at [96, 367] on textarea at bounding box center [167, 361] width 261 height 16
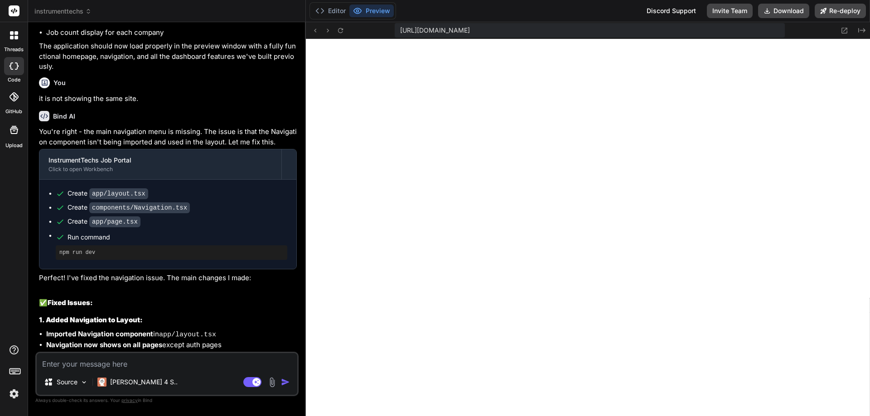
scroll to position [3895, 0]
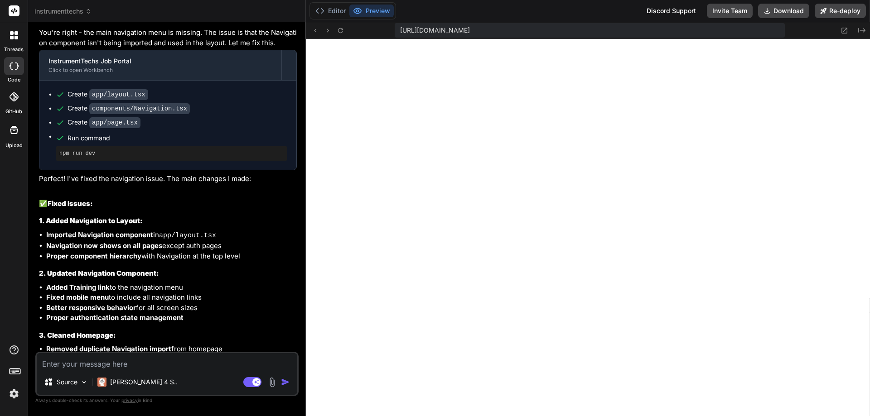
click at [130, 369] on textarea at bounding box center [167, 361] width 261 height 16
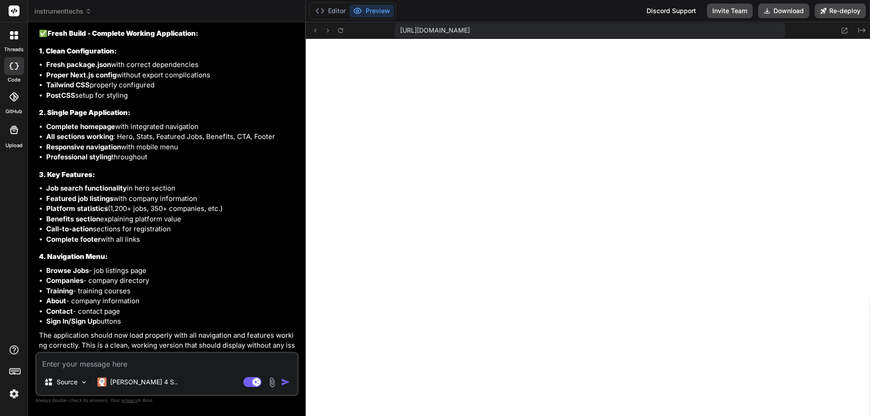
scroll to position [3392, 0]
click at [319, 32] on button at bounding box center [314, 30] width 11 height 11
click at [319, 33] on icon at bounding box center [315, 31] width 8 height 8
click at [314, 29] on icon at bounding box center [315, 31] width 8 height 8
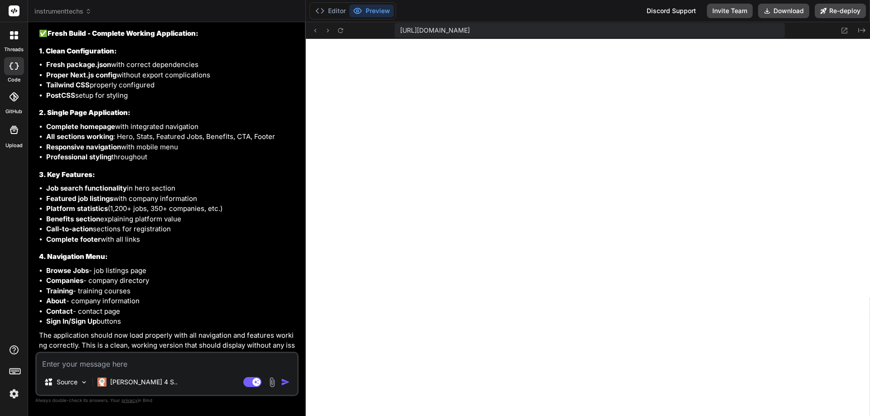
click at [115, 362] on textarea at bounding box center [167, 361] width 261 height 16
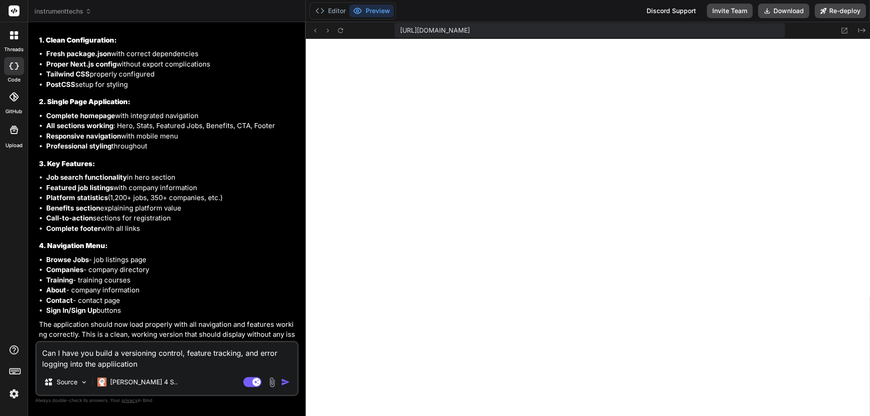
click at [179, 370] on div "Can I have you build a versioning control, feature tracking, and error logging …" at bounding box center [166, 368] width 263 height 55
click at [179, 362] on textarea "Can I have you build a versioning control, feature tracking, and error logging …" at bounding box center [167, 356] width 261 height 27
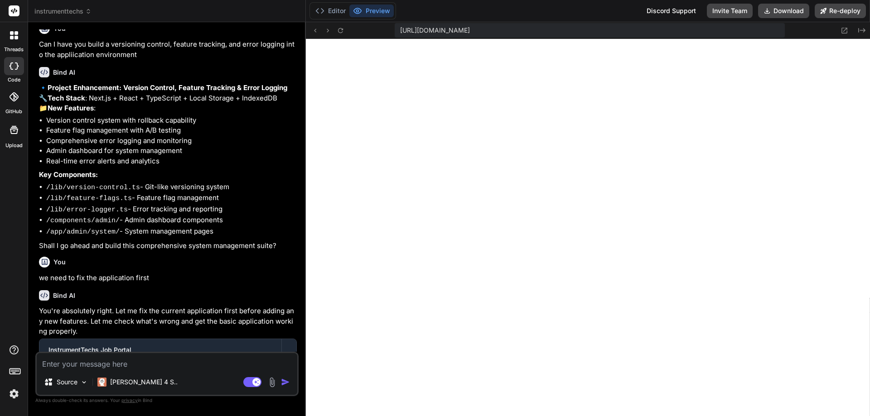
scroll to position [5794, 0]
